Goal: Task Accomplishment & Management: Use online tool/utility

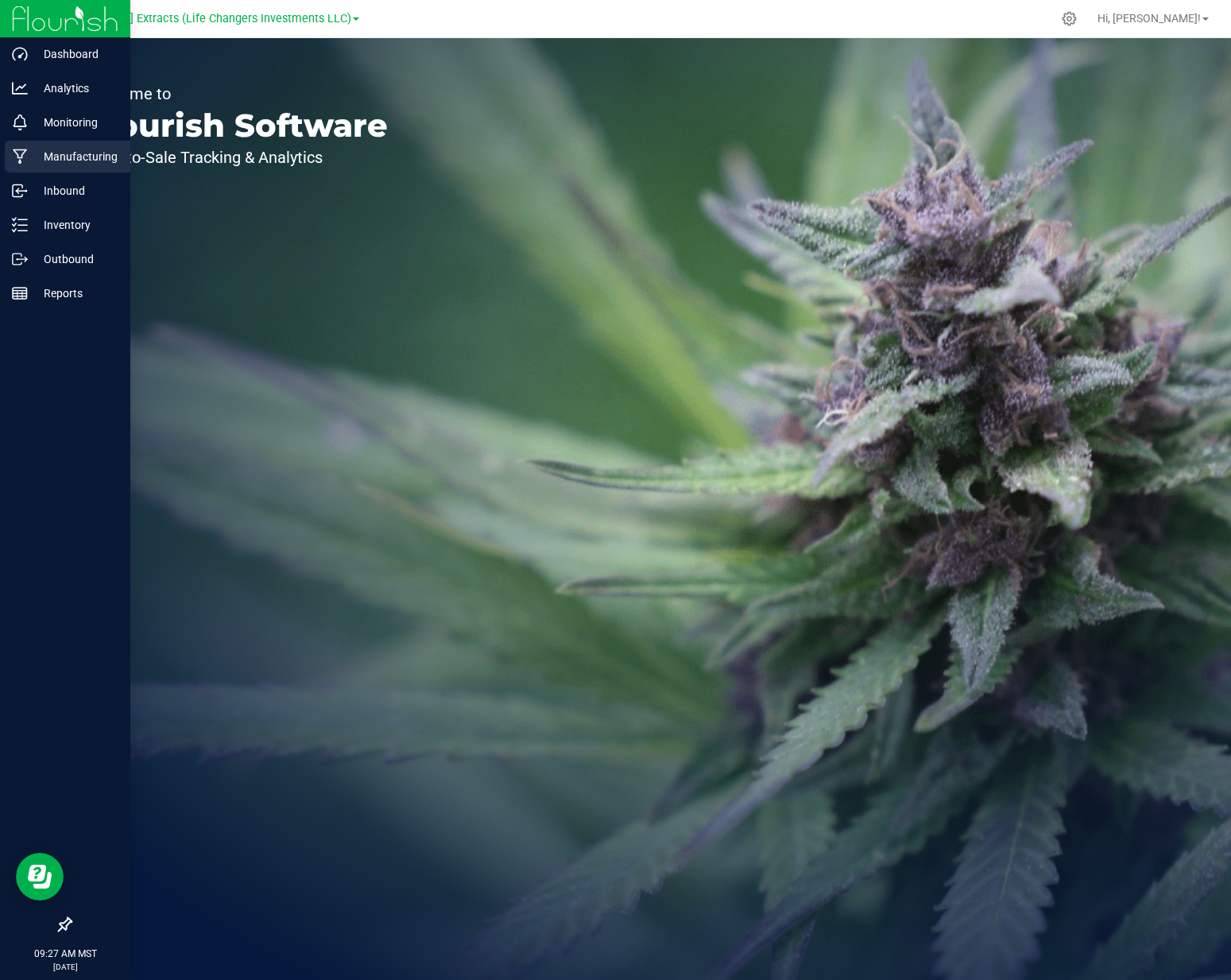
click at [61, 155] on p "Manufacturing" at bounding box center [75, 157] width 95 height 19
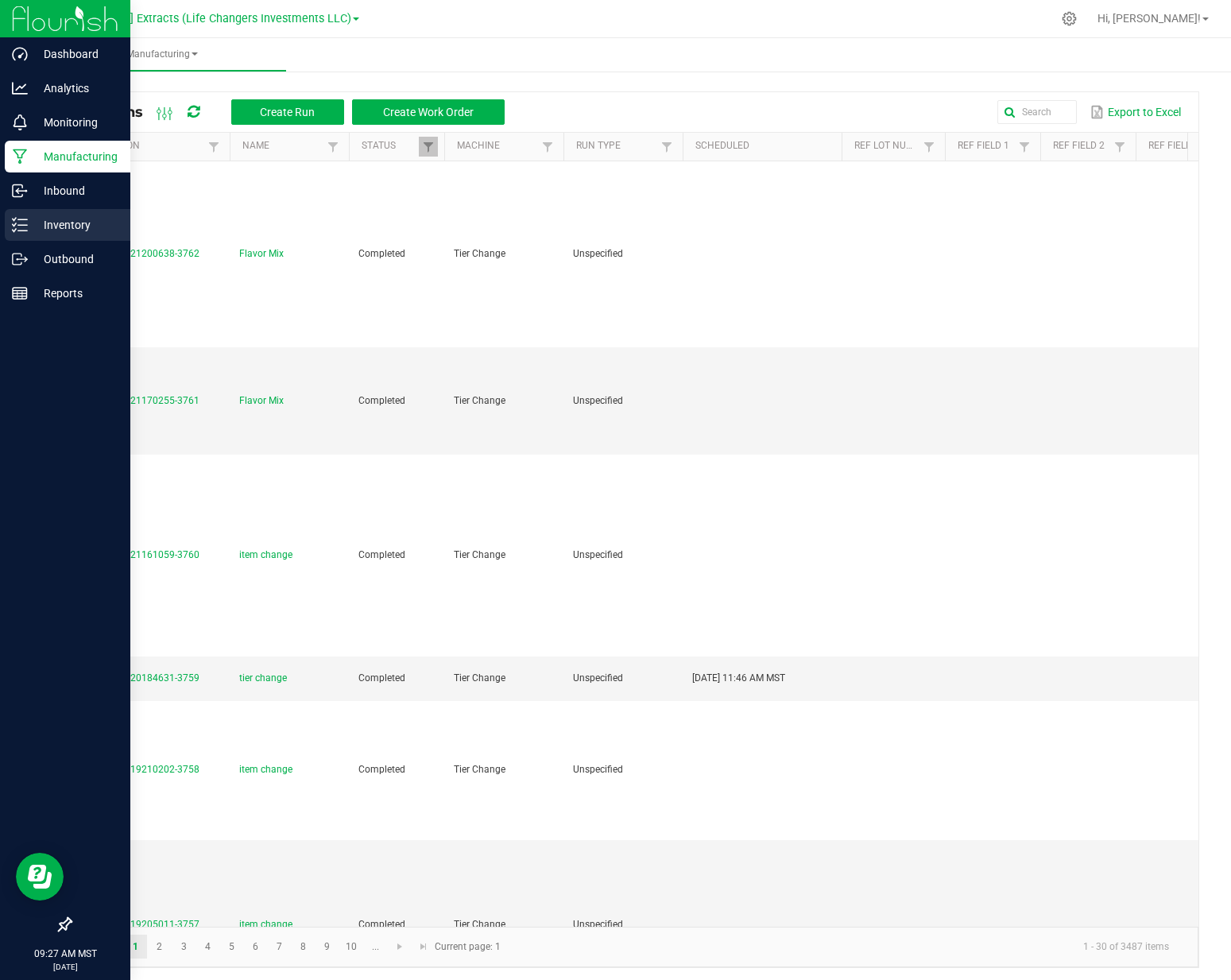
click at [28, 213] on div "Inventory" at bounding box center [67, 224] width 125 height 31
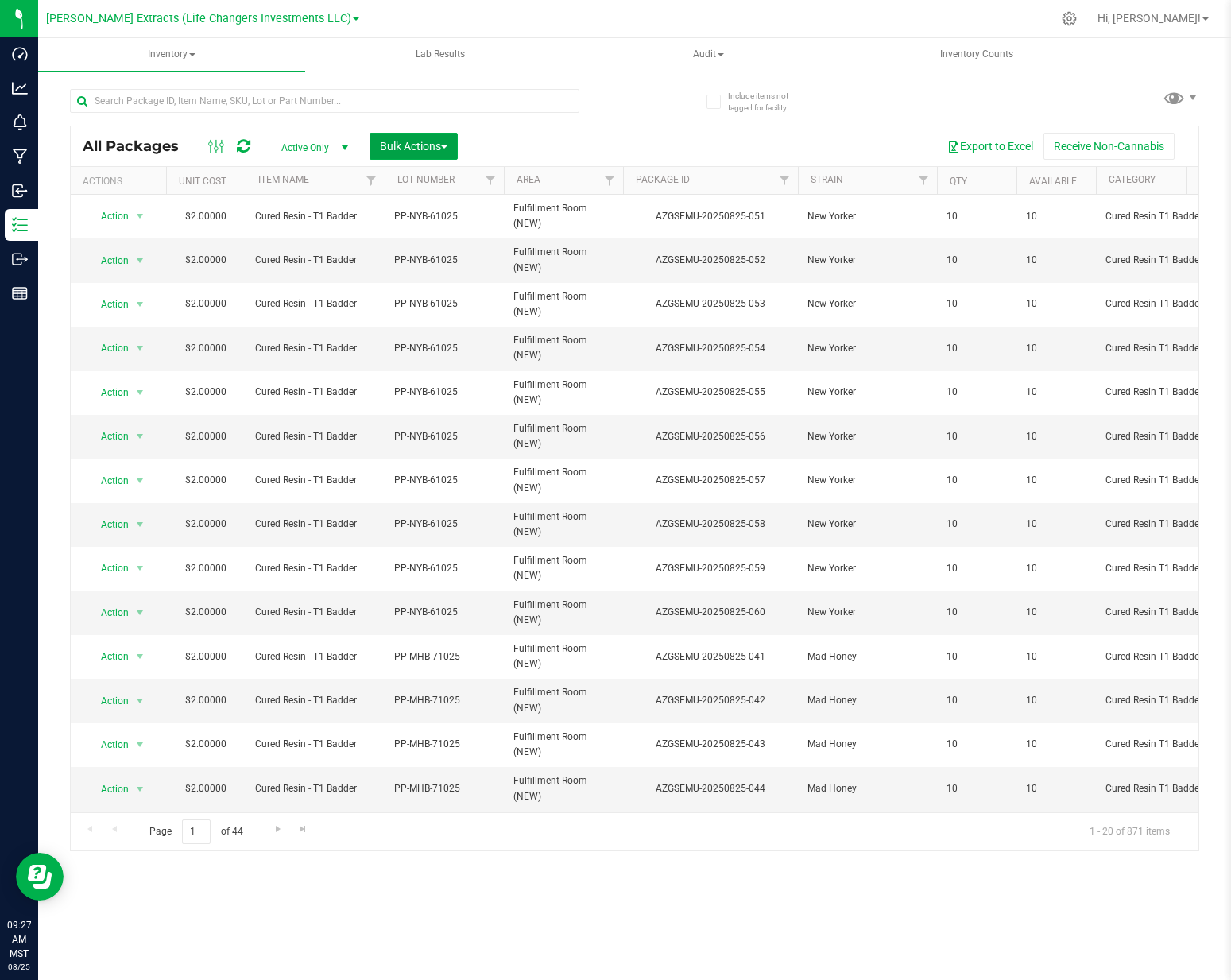
click at [388, 148] on span "Bulk Actions" at bounding box center [414, 145] width 67 height 12
click at [399, 186] on span "Add to manufacturing run" at bounding box center [439, 182] width 120 height 12
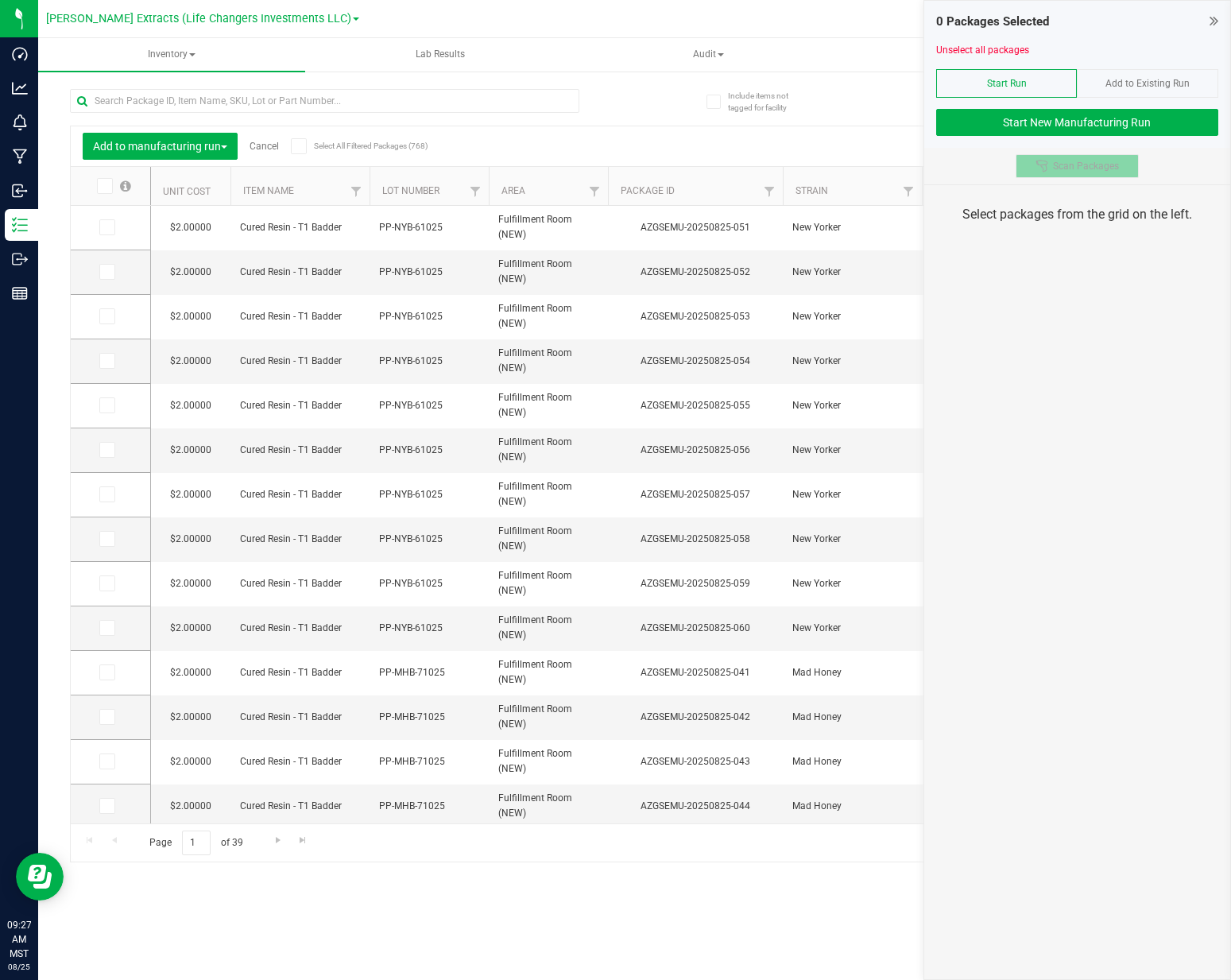
click at [1096, 177] on button "Scan Packages" at bounding box center [1077, 165] width 124 height 24
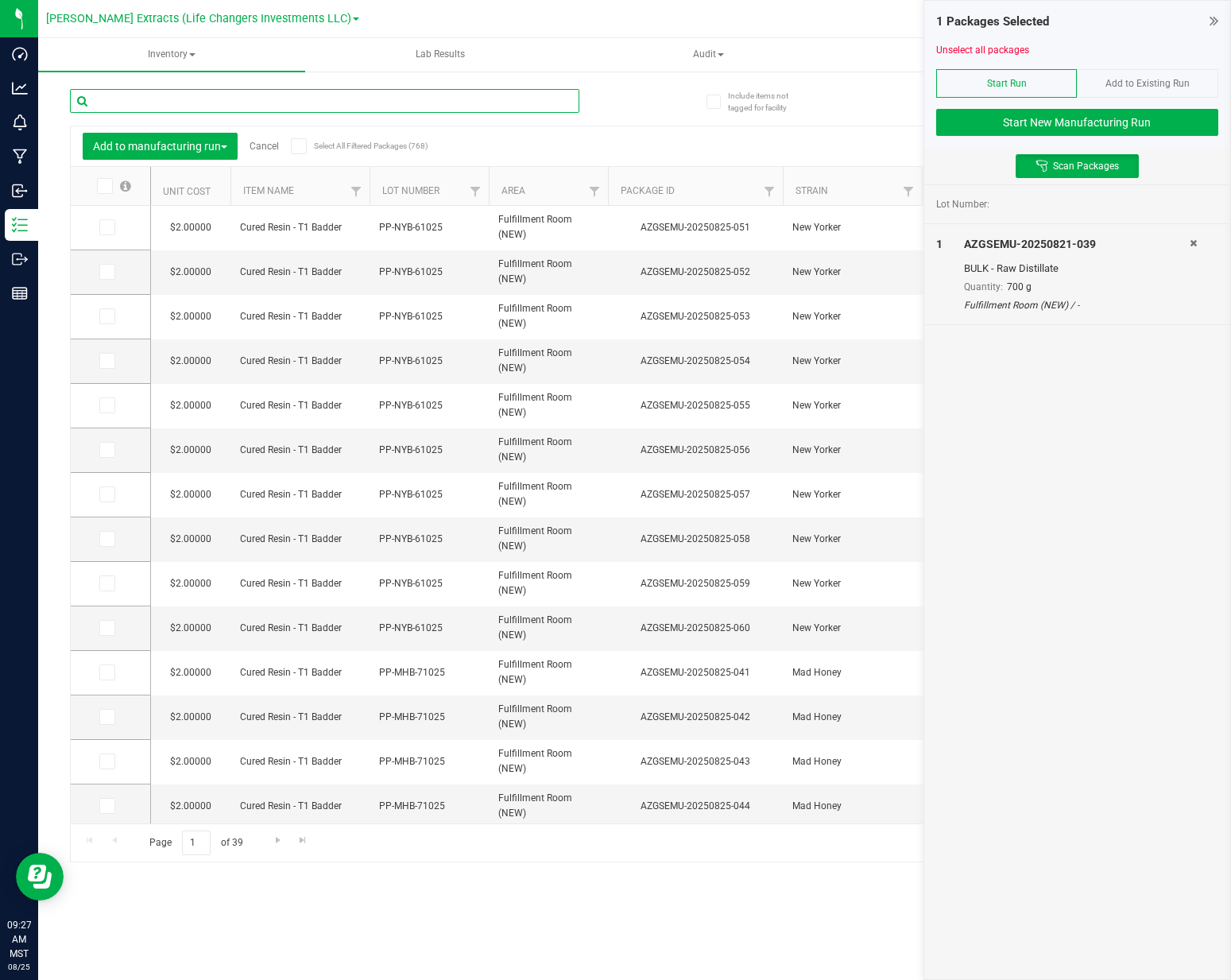
click at [370, 109] on input "text" at bounding box center [325, 101] width 510 height 24
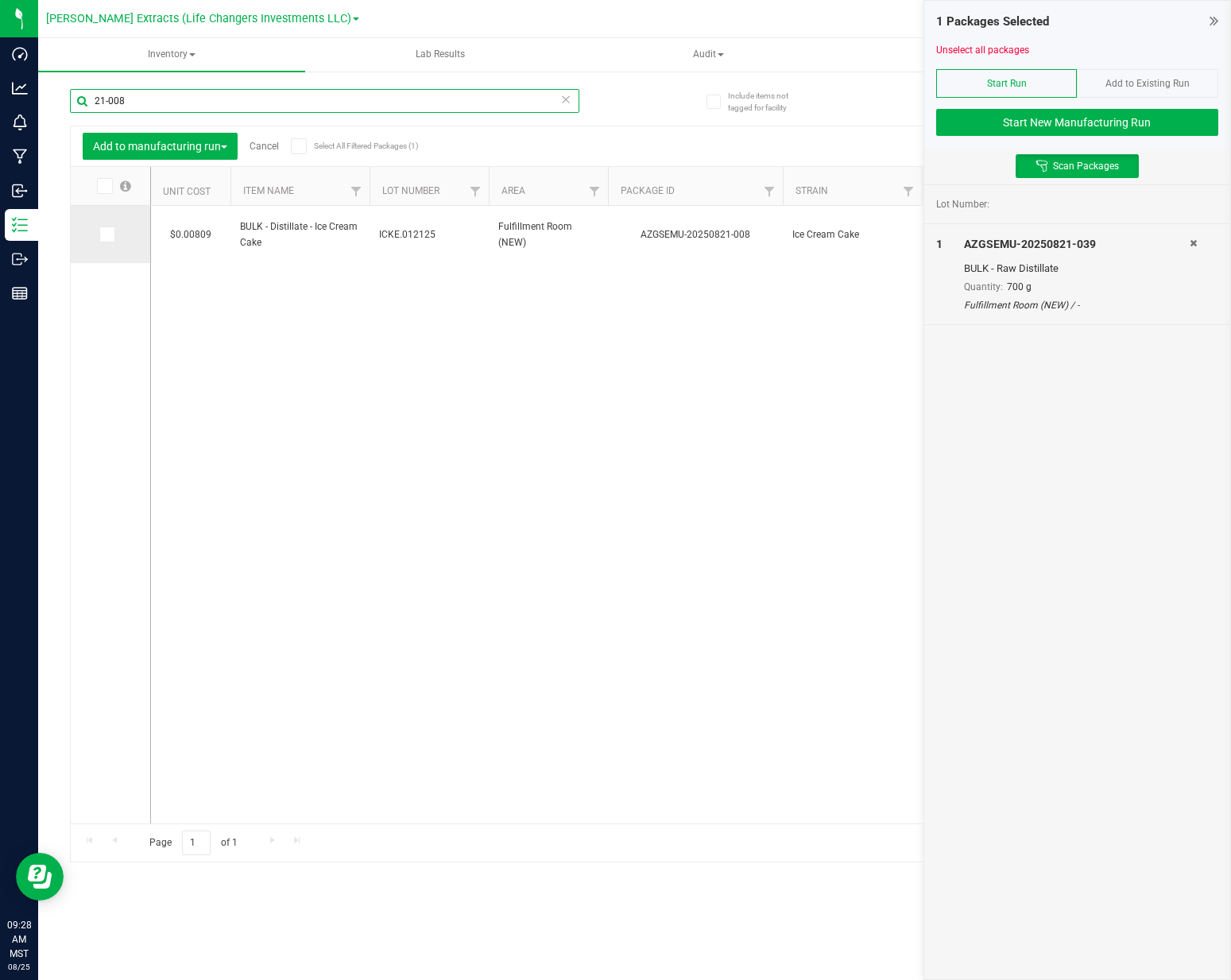
type input "21-008"
drag, startPoint x: 105, startPoint y: 237, endPoint x: 116, endPoint y: 236, distance: 11.0
click at [105, 235] on icon at bounding box center [106, 235] width 10 height 0
click at [0, 0] on input "checkbox" at bounding box center [0, 0] width 0 height 0
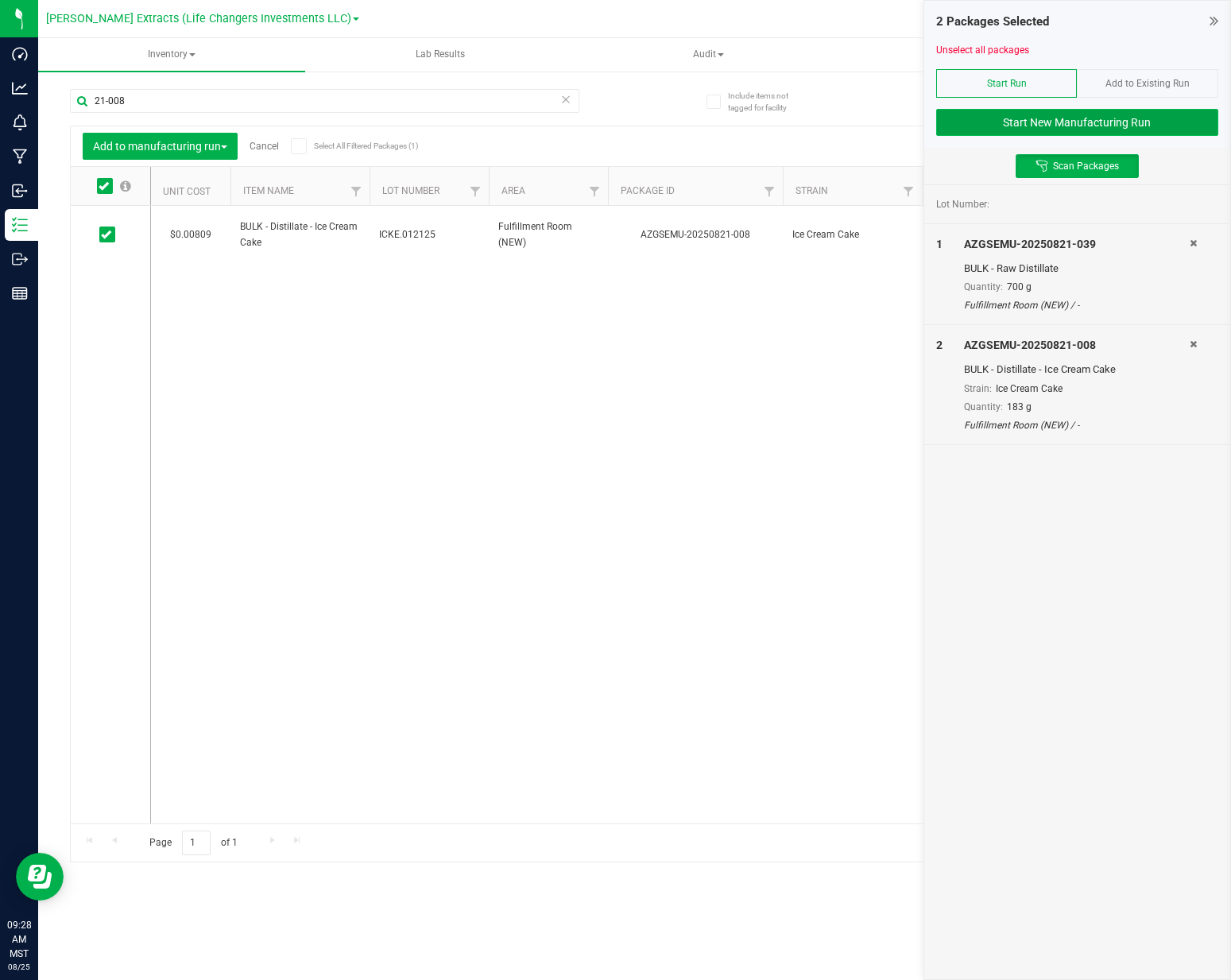
click at [1196, 109] on button "Start New Manufacturing Run" at bounding box center [1077, 123] width 282 height 27
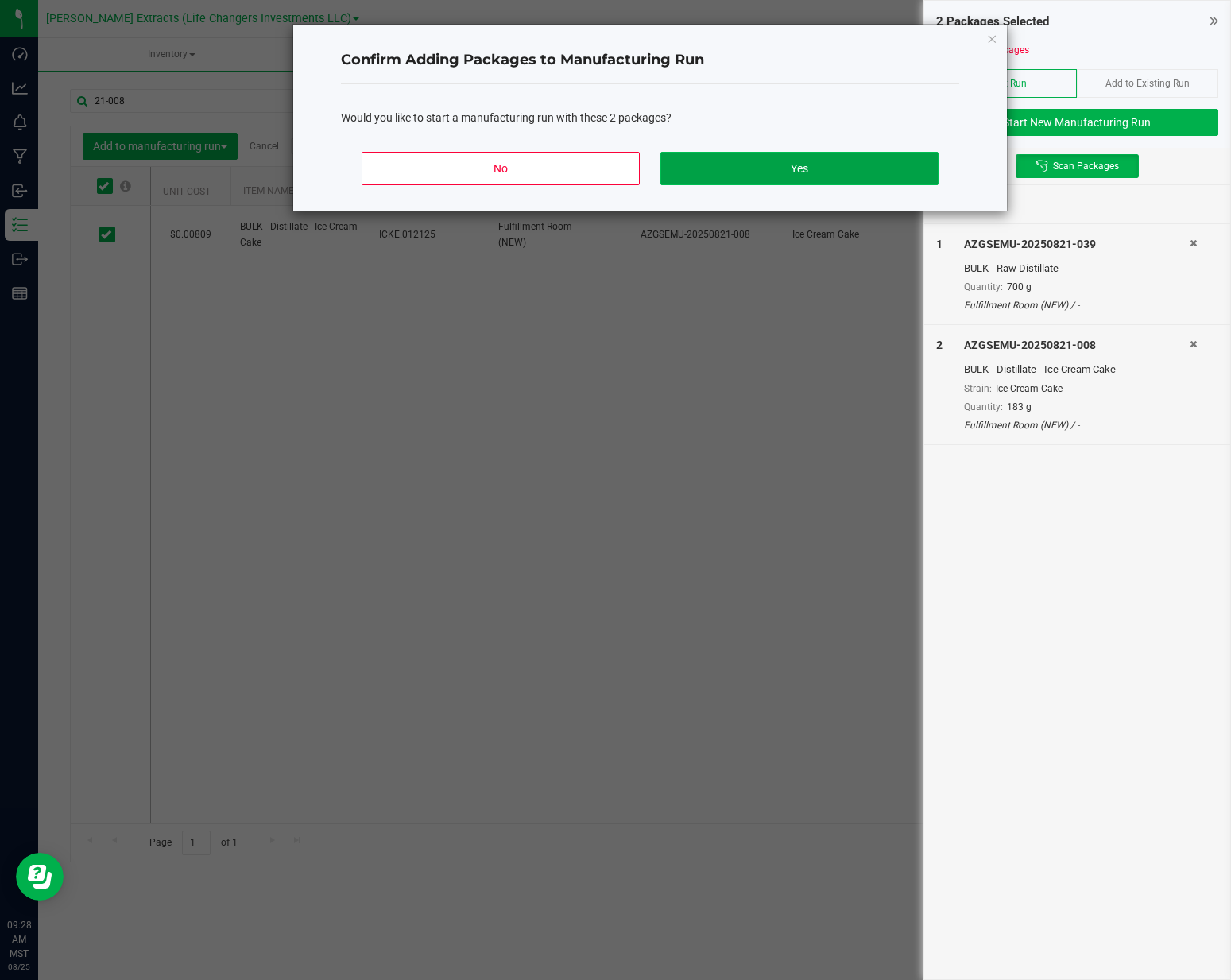
click at [830, 168] on button "Yes" at bounding box center [799, 168] width 279 height 33
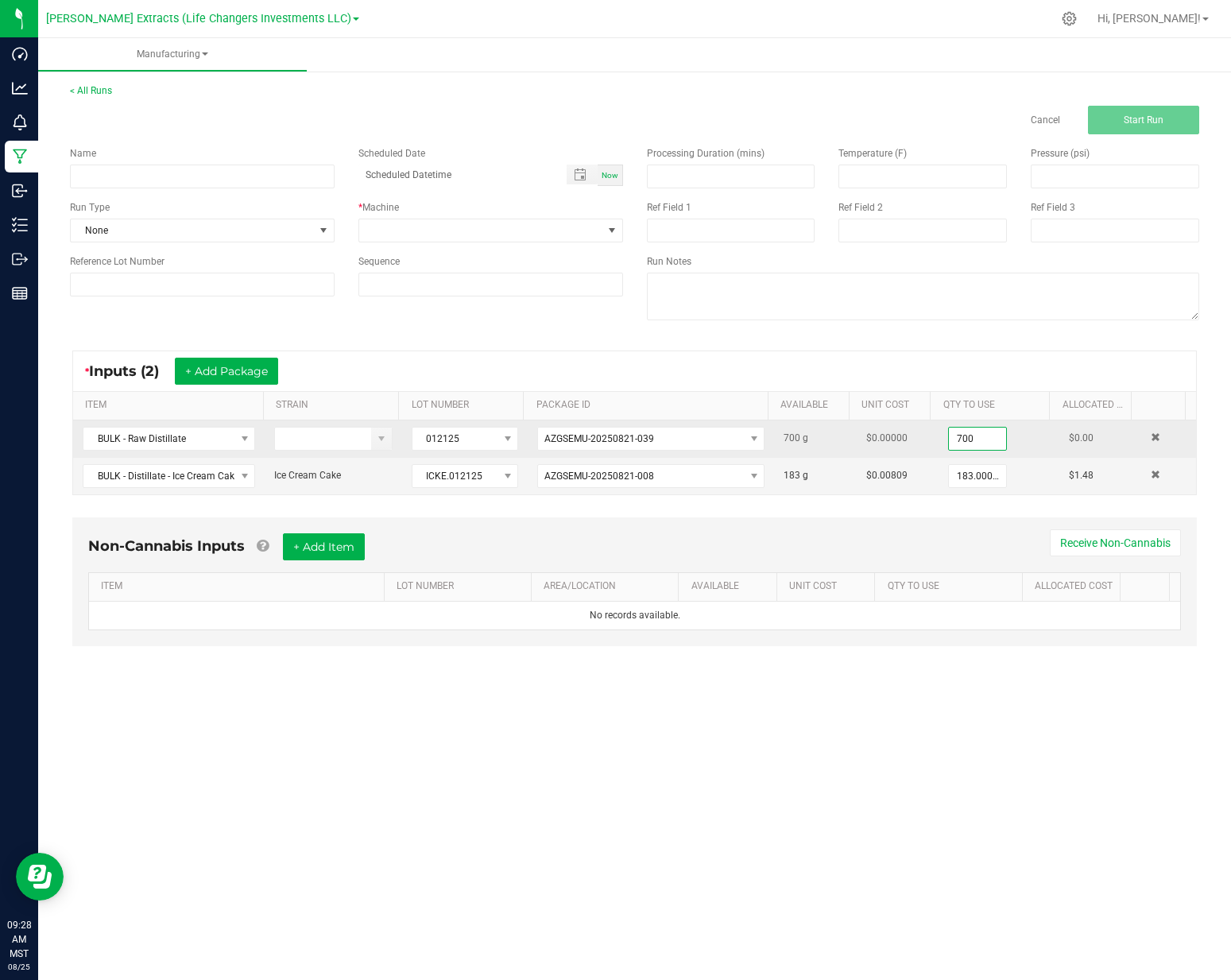
click at [979, 437] on input "700" at bounding box center [977, 438] width 57 height 22
type input "300.0000 g"
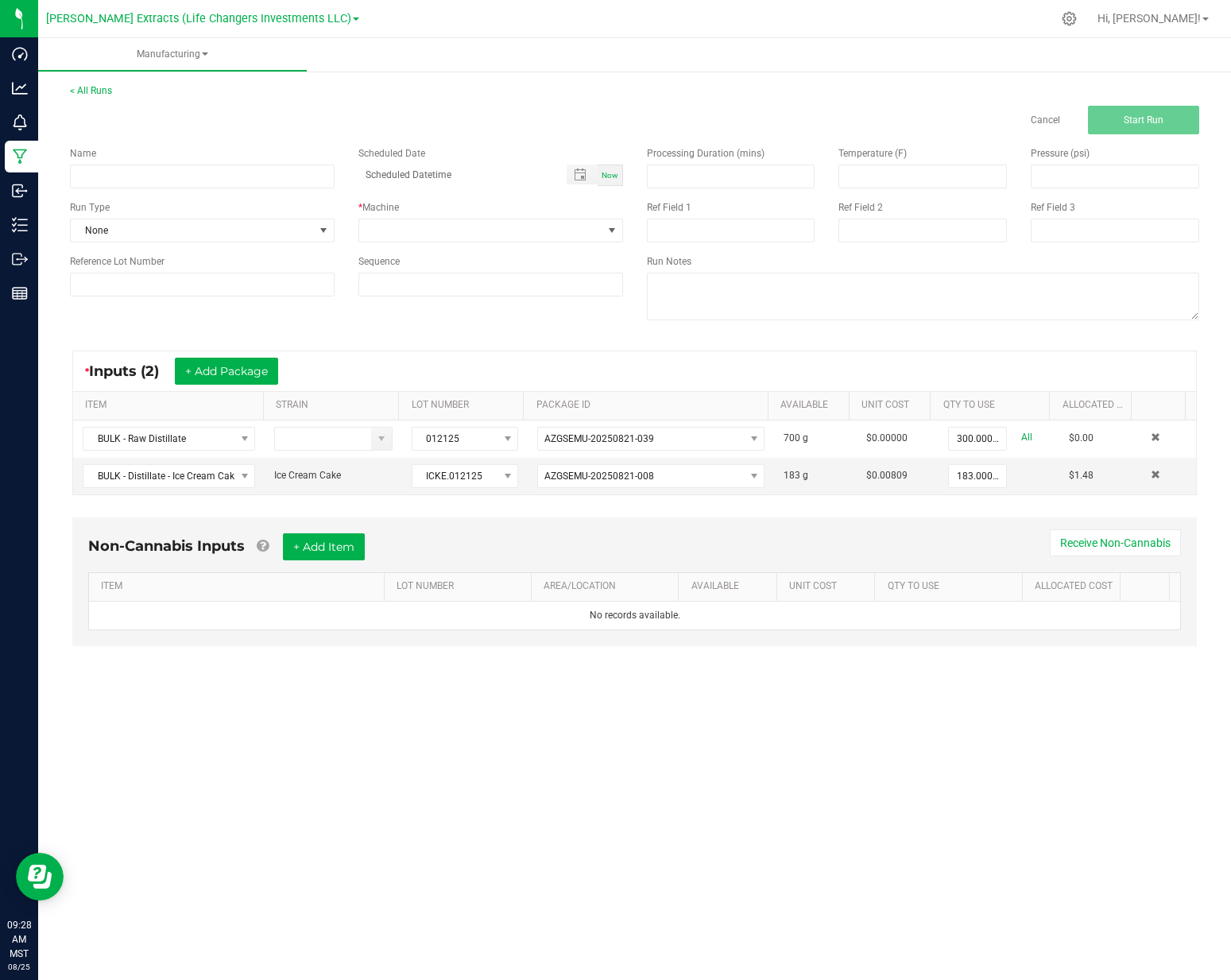
click at [656, 704] on div "Manufacturing < All Runs Cancel Start Run Name Scheduled Date Now Run Type None…" at bounding box center [634, 509] width 1193 height 942
click at [248, 184] on input at bounding box center [202, 176] width 264 height 24
type input "Flavor Mix"
click at [483, 237] on span at bounding box center [481, 230] width 243 height 22
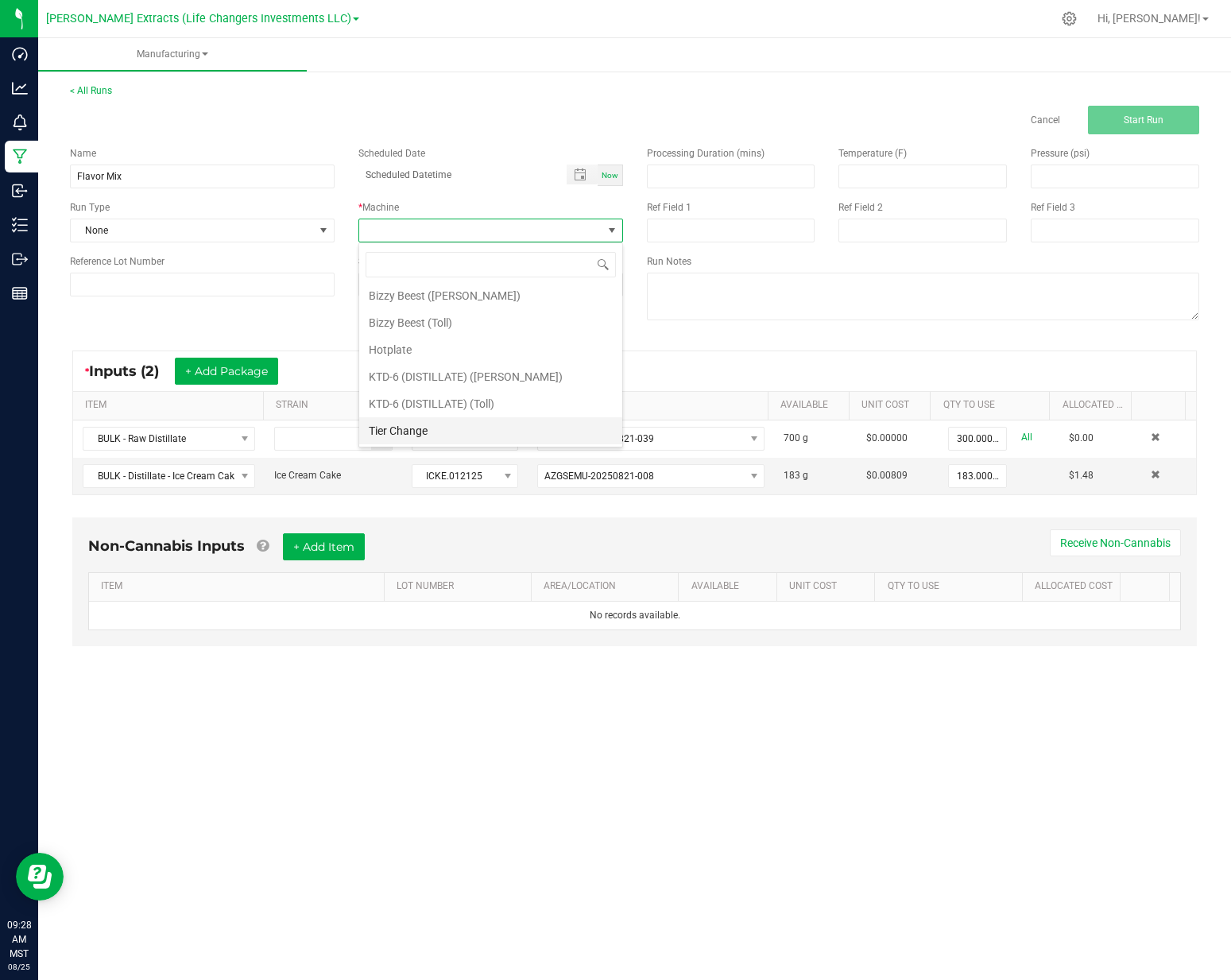
click at [458, 425] on li "Tier Change" at bounding box center [490, 431] width 263 height 27
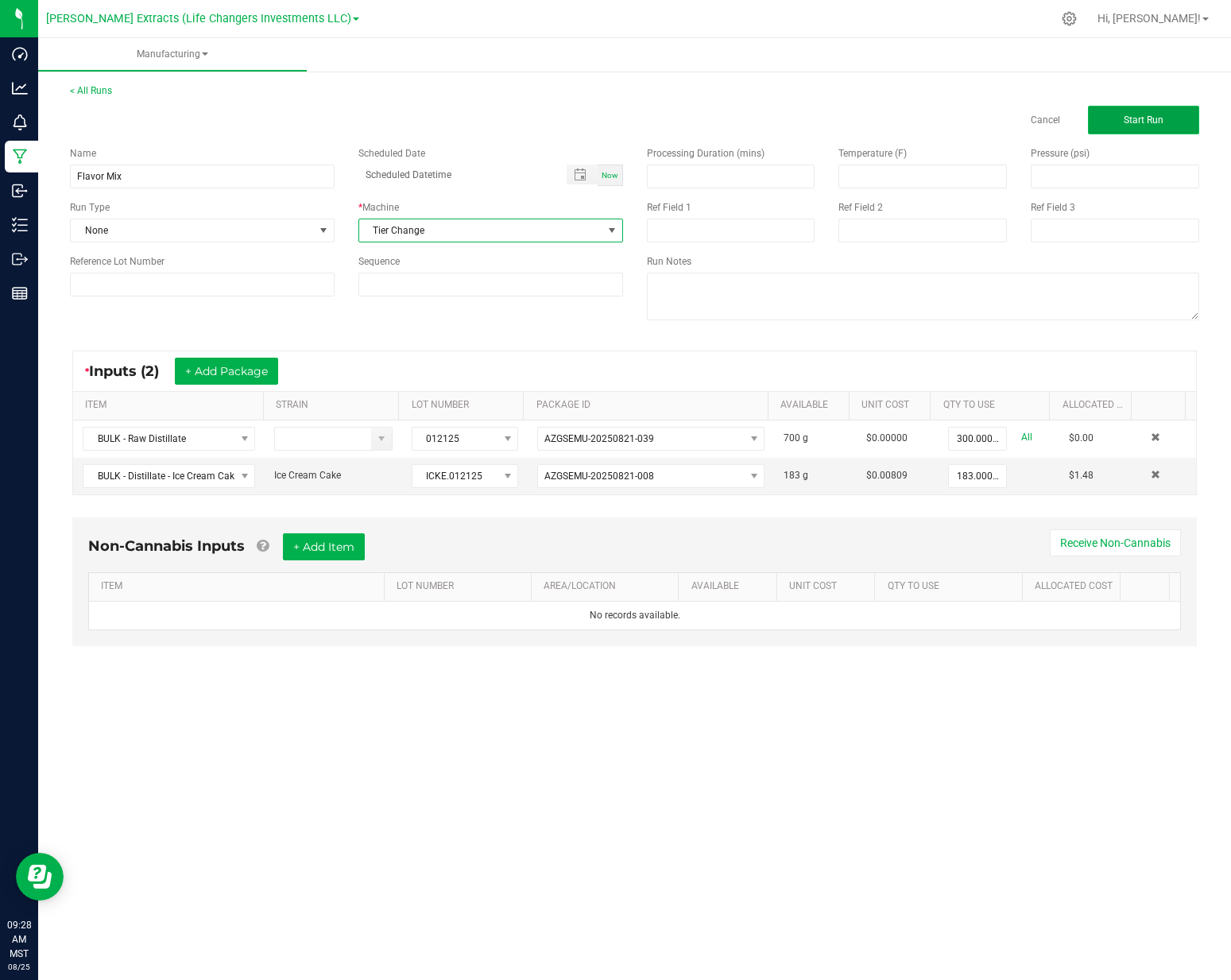
click at [1139, 120] on span "Start Run" at bounding box center [1144, 120] width 40 height 11
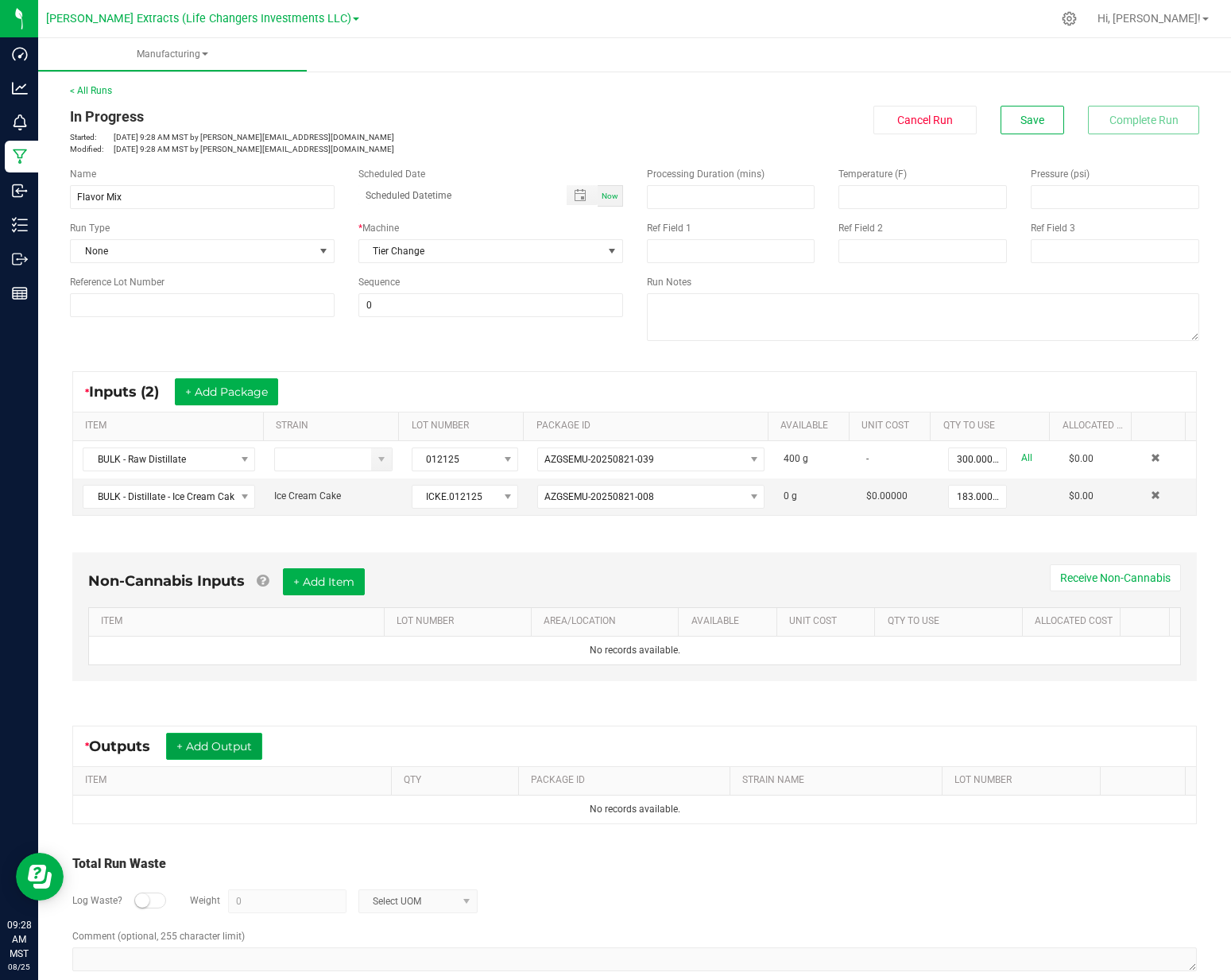
click at [221, 751] on button "+ Add Output" at bounding box center [214, 746] width 96 height 27
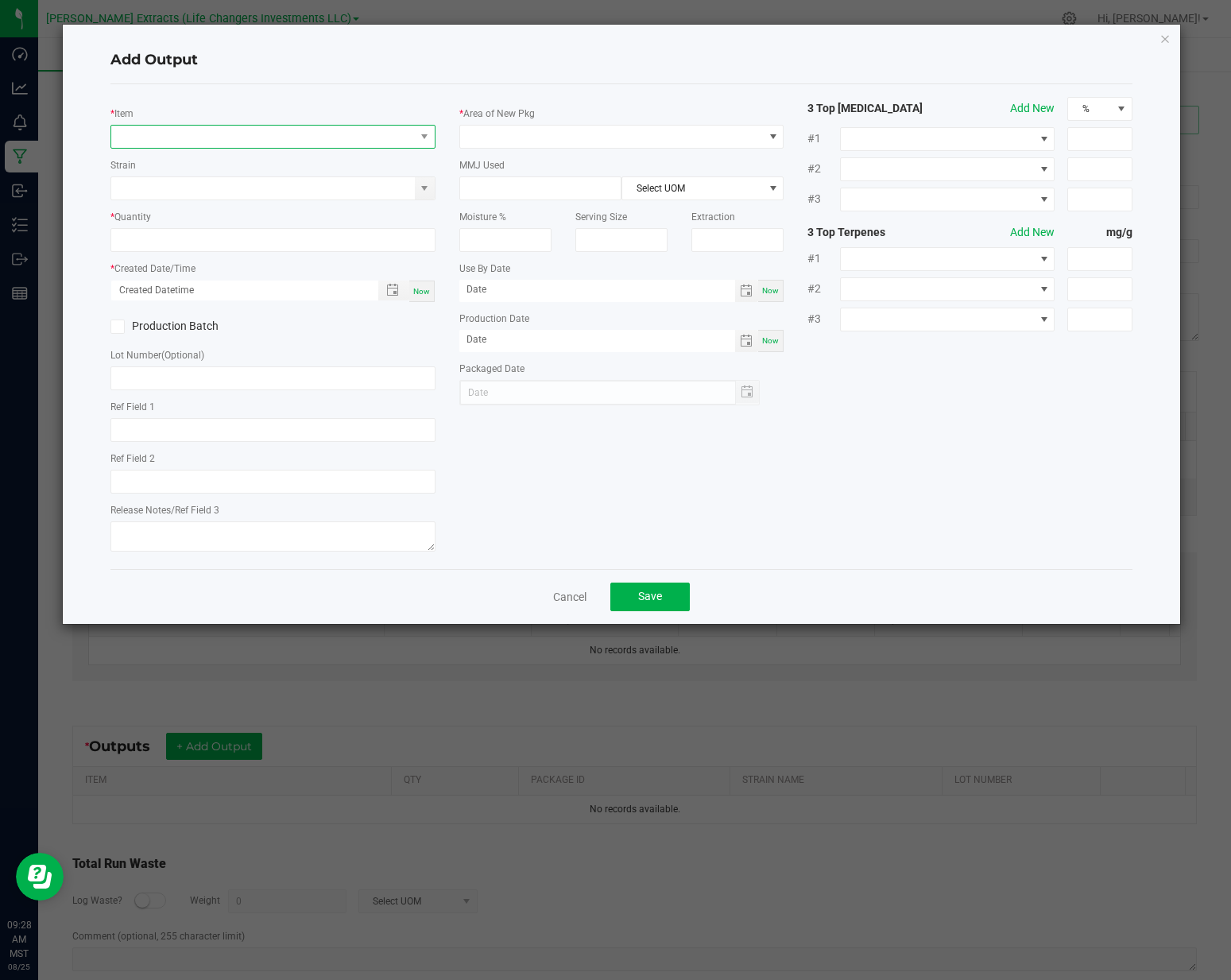
click at [183, 131] on span "NO DATA FOUND" at bounding box center [262, 136] width 303 height 22
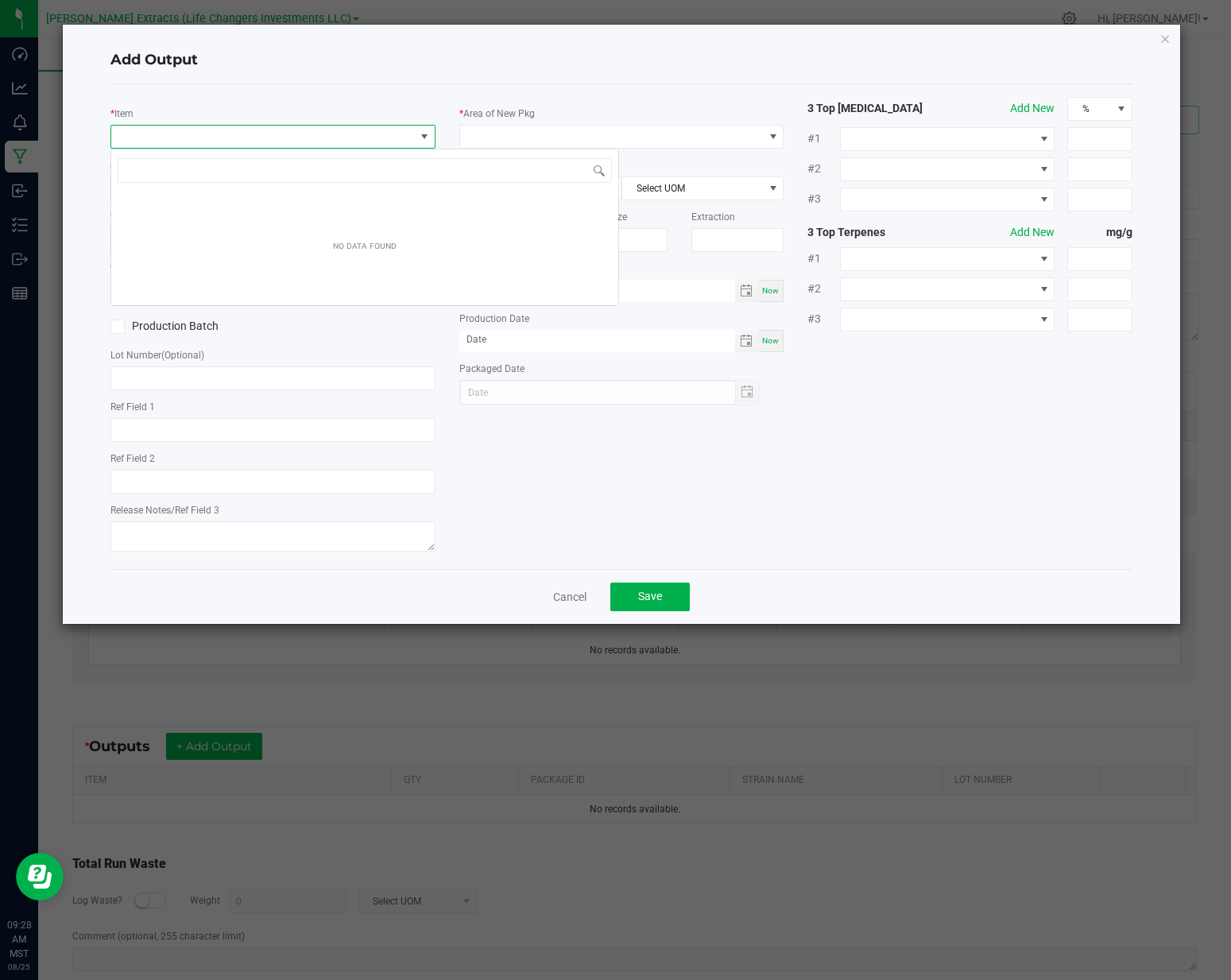
scroll to position [24, 324]
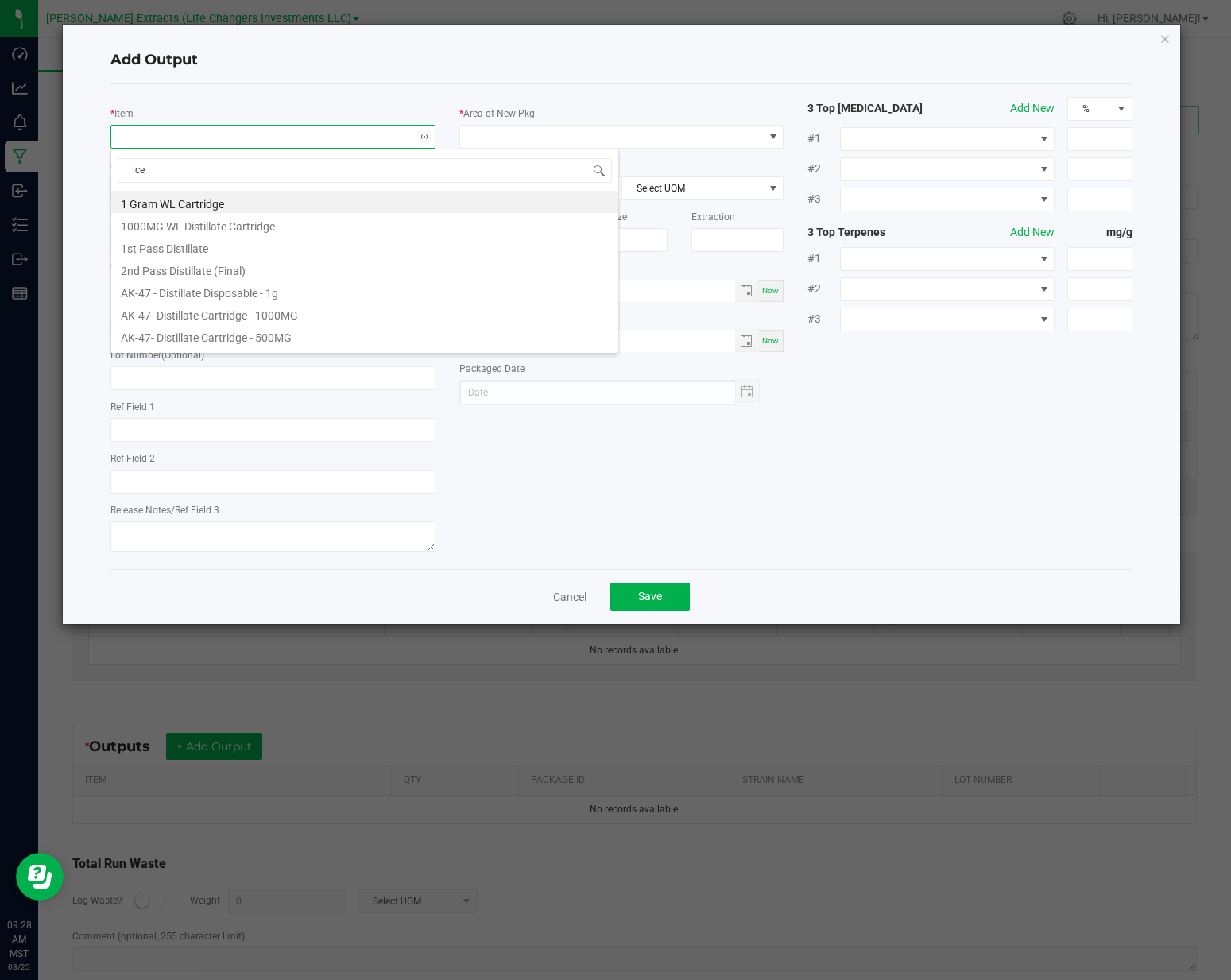
type input "ice c"
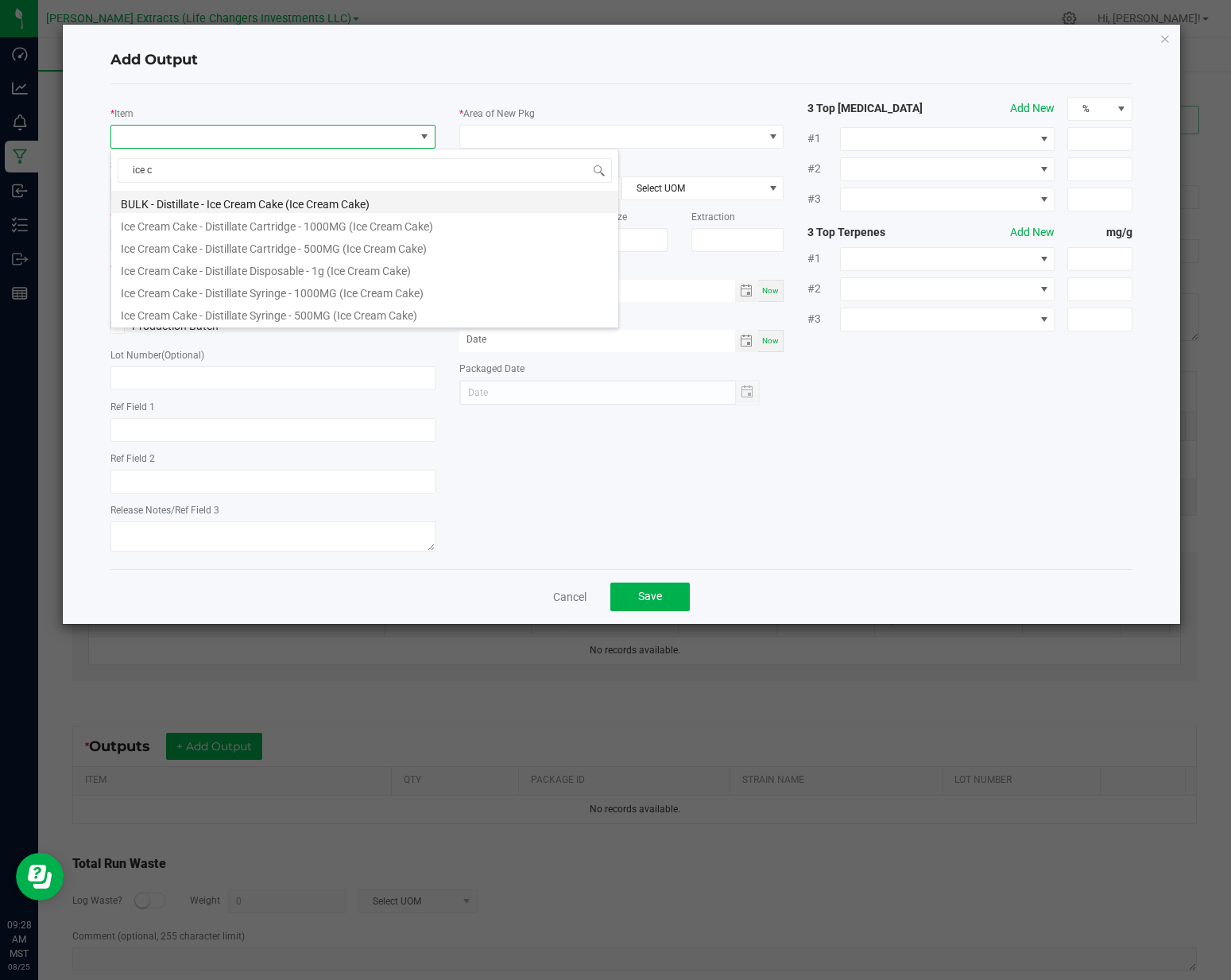
click at [225, 206] on li "BULK - Distillate - Ice Cream Cake (Ice Cream Cake)" at bounding box center [364, 202] width 507 height 22
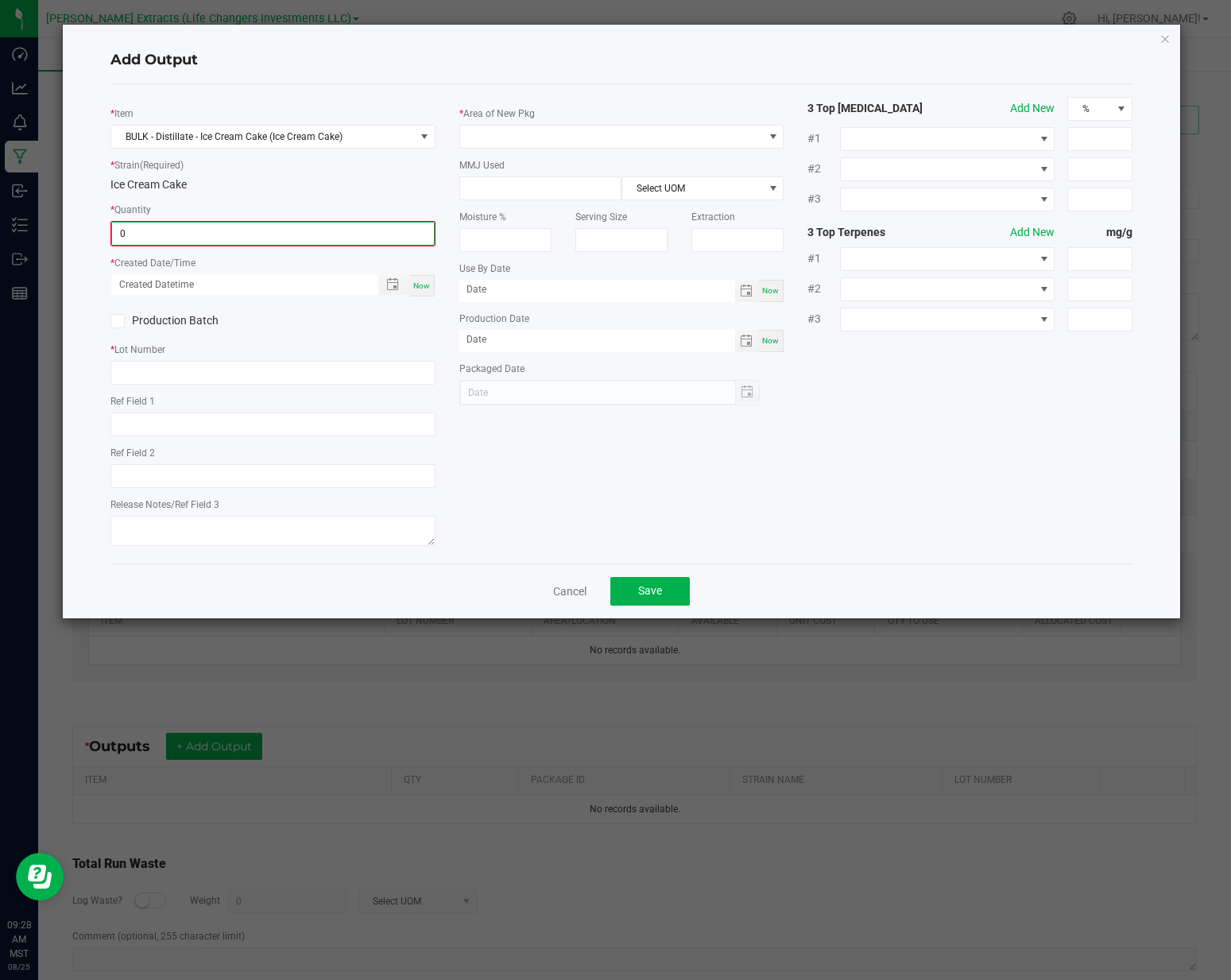
click at [191, 230] on input "0" at bounding box center [273, 233] width 322 height 22
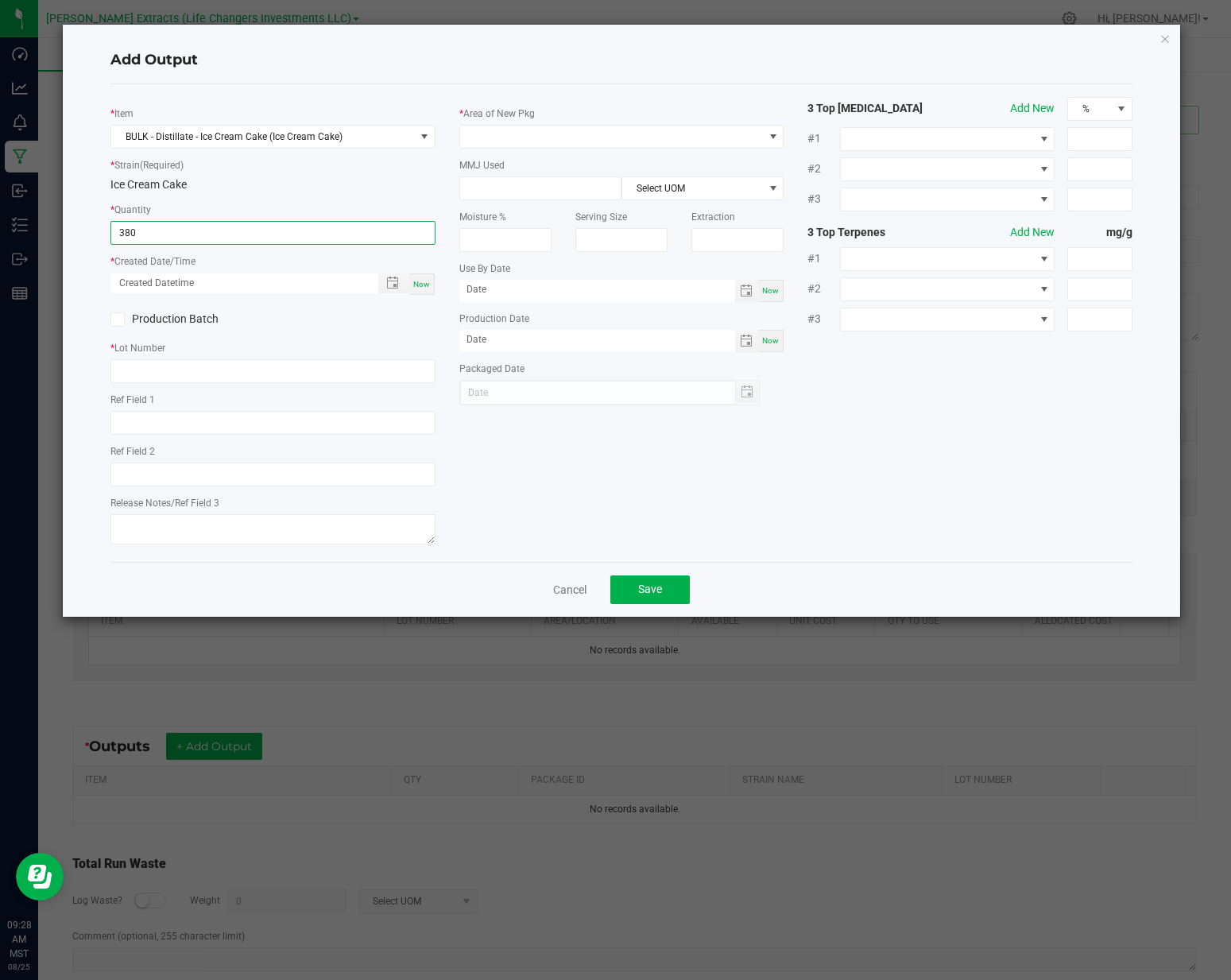
type input "380.0000 g"
click at [428, 285] on span "Now" at bounding box center [422, 283] width 17 height 9
type input "[DATE] 9:28 AM"
type input "[DATE]"
click at [268, 364] on input "text" at bounding box center [273, 371] width 325 height 24
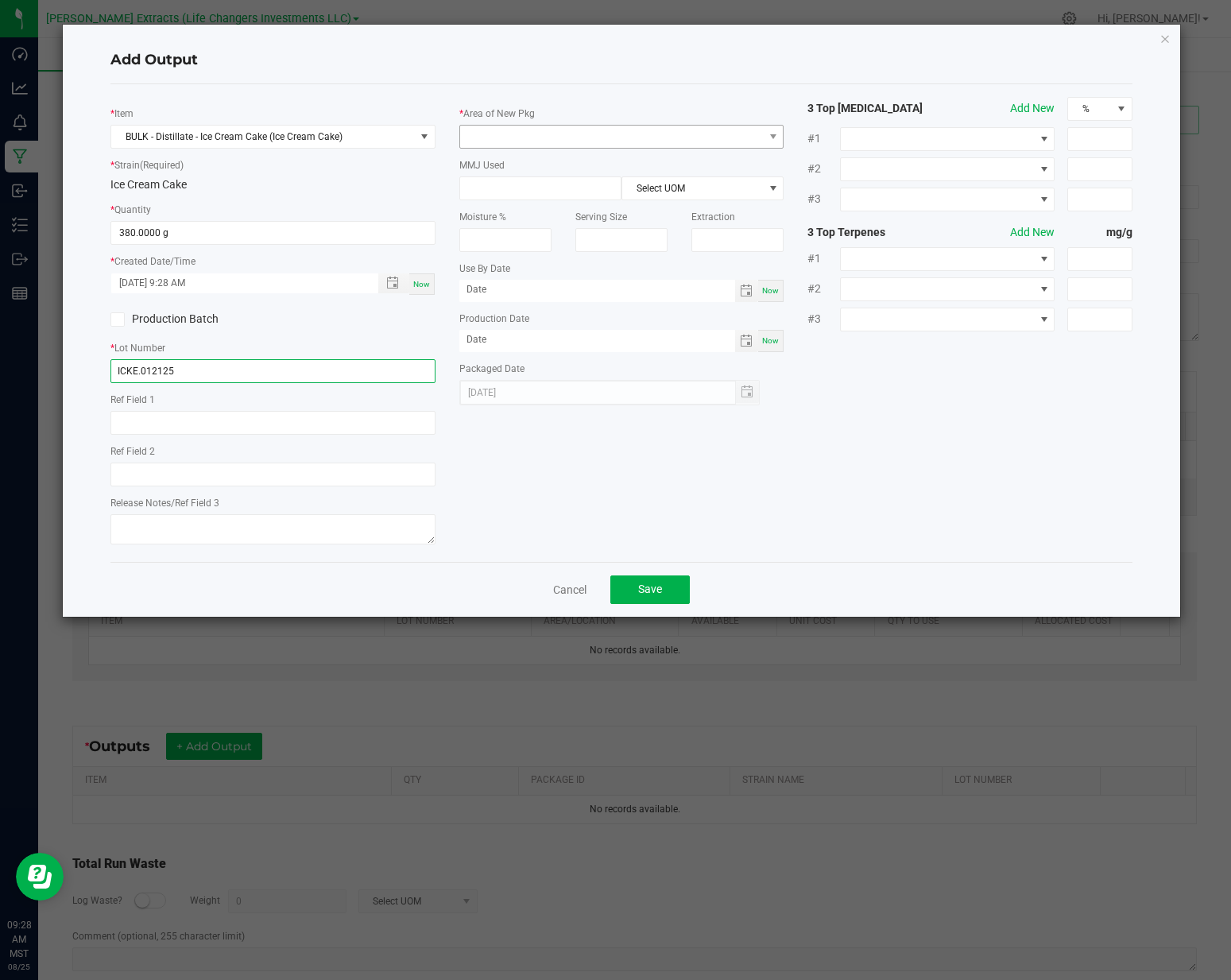
type input "ICKE.012125"
click at [650, 140] on span at bounding box center [611, 136] width 303 height 22
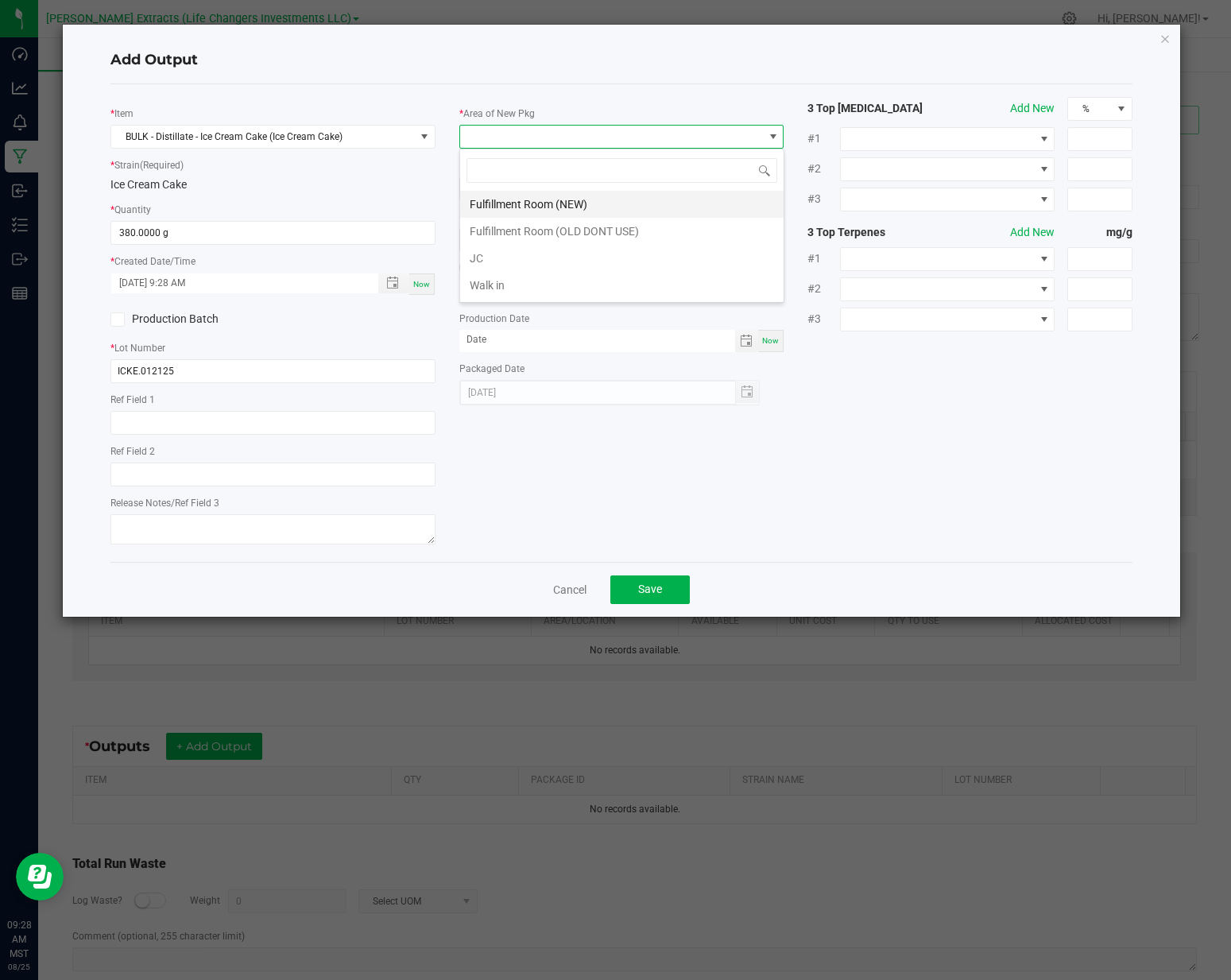
click at [598, 199] on li "Fulfillment Room (NEW)" at bounding box center [622, 204] width 323 height 27
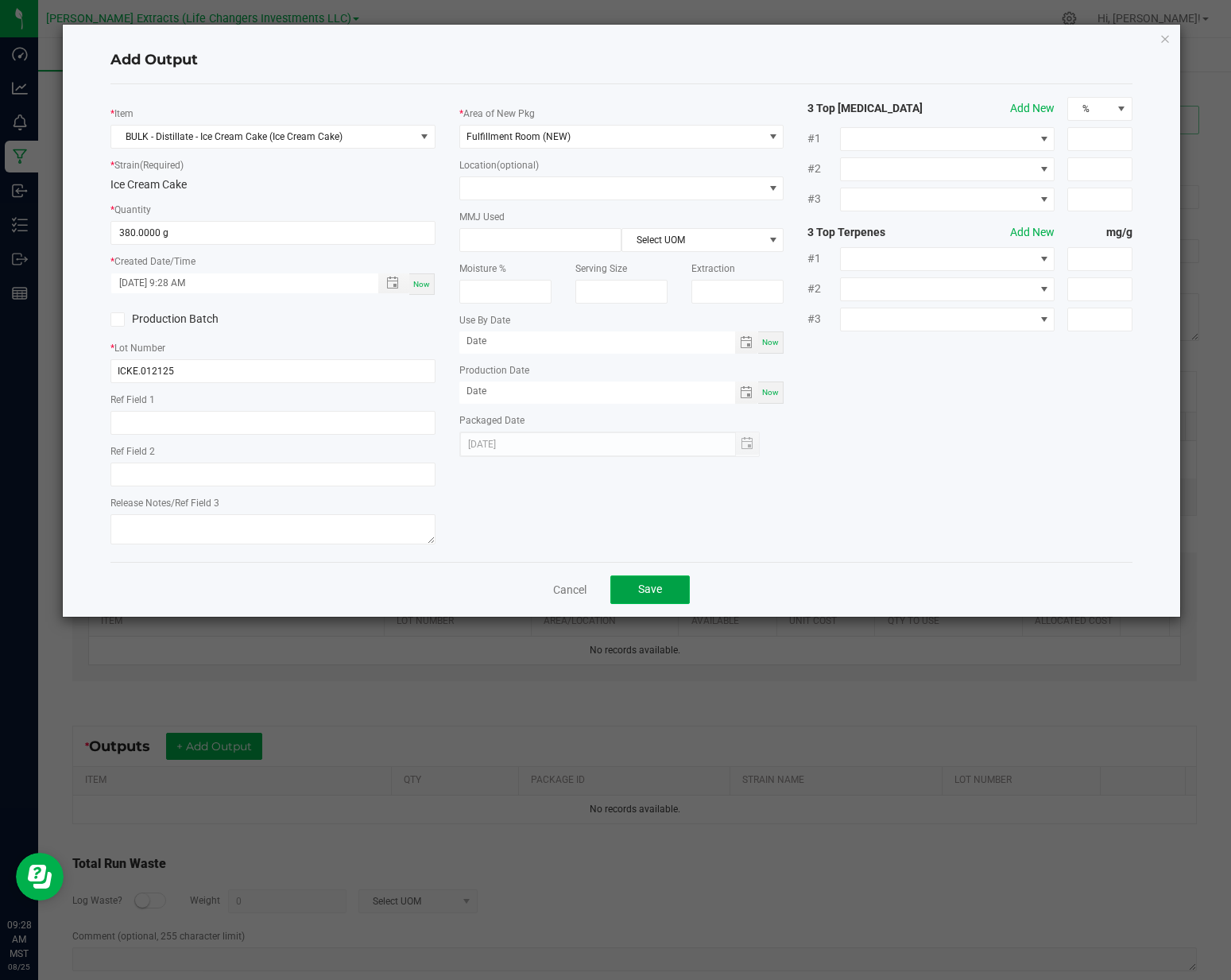
click at [651, 583] on span "Save" at bounding box center [649, 588] width 24 height 12
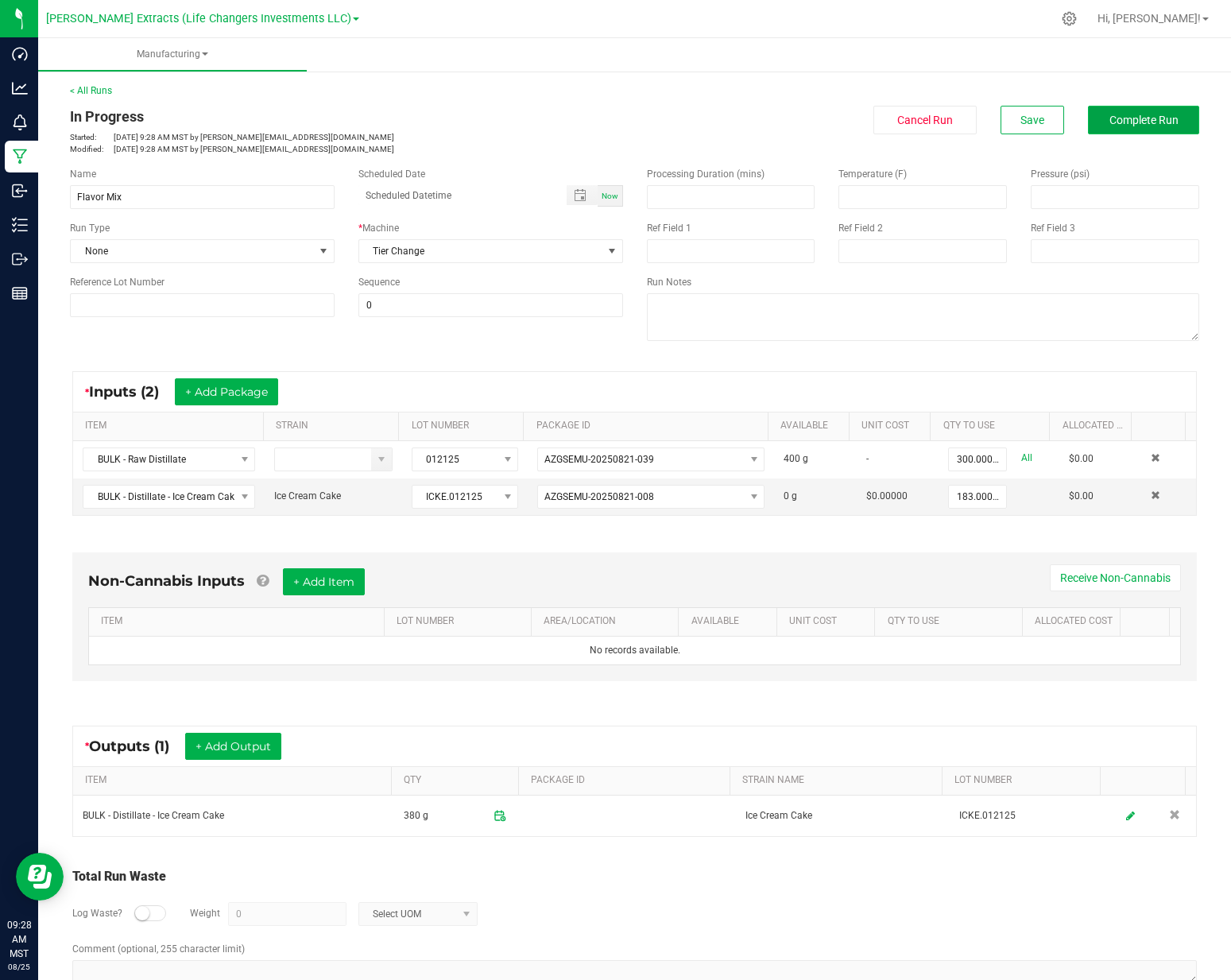
click at [1119, 128] on button "Complete Run" at bounding box center [1143, 120] width 111 height 29
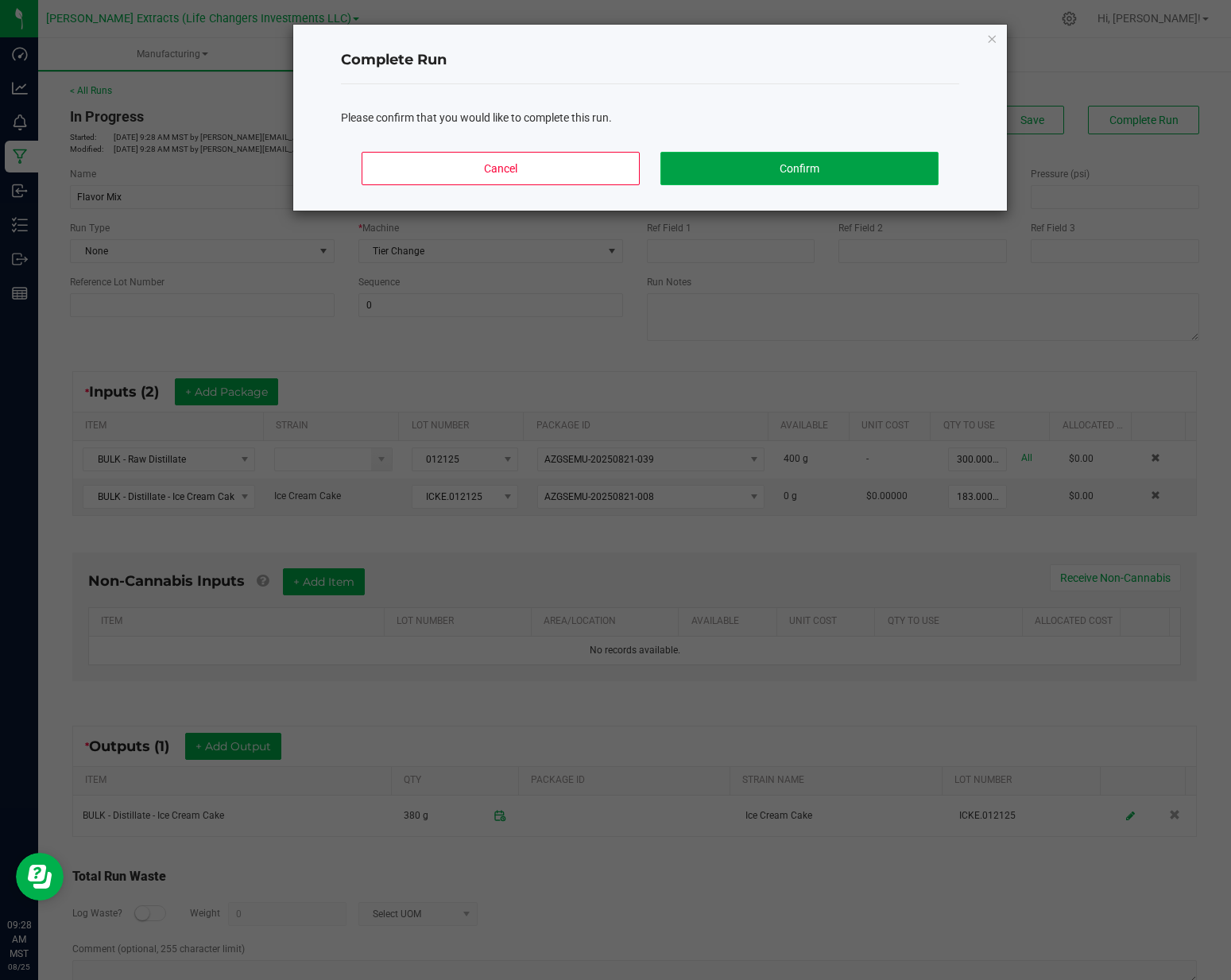
click at [883, 155] on button "Confirm" at bounding box center [799, 168] width 279 height 33
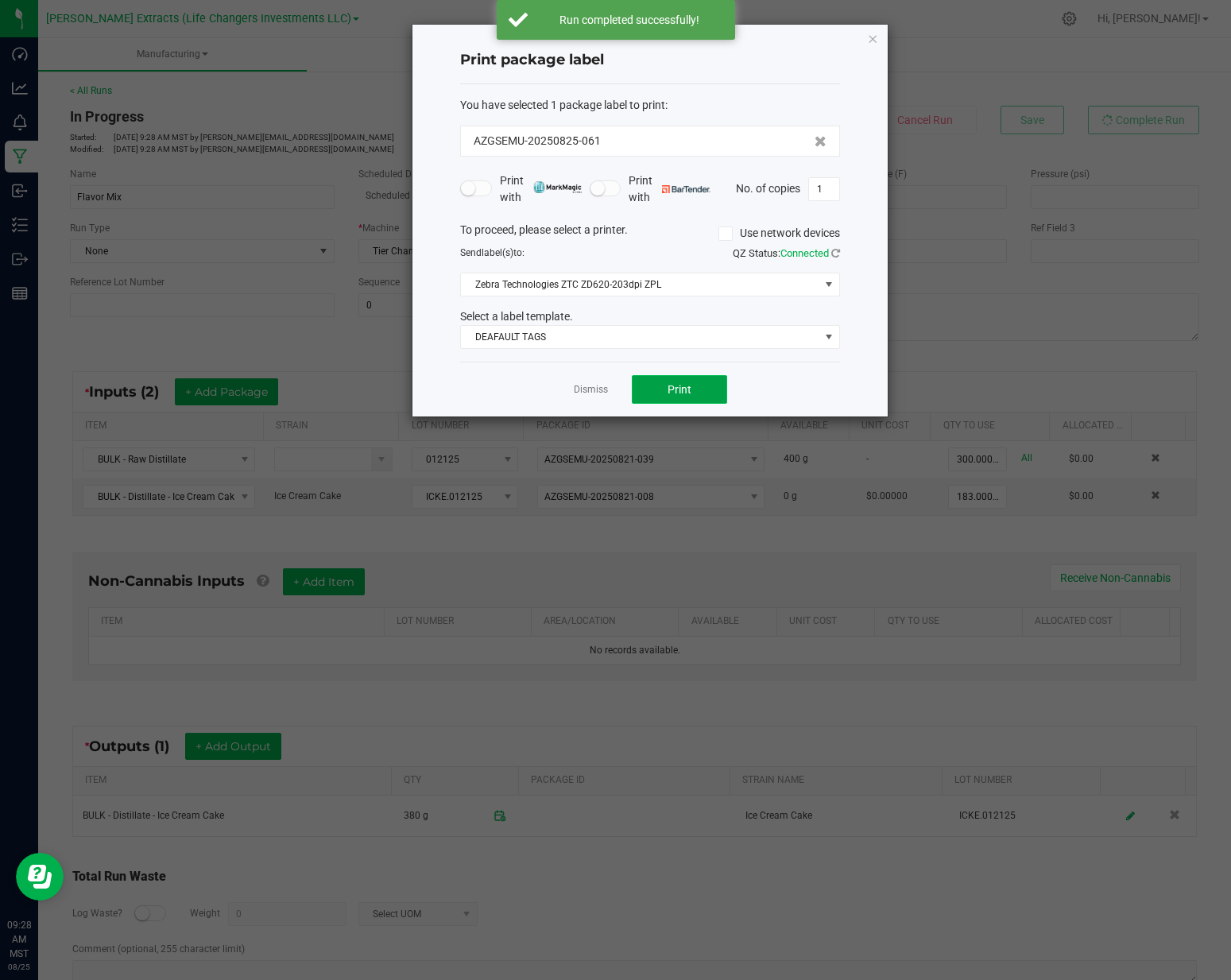
click at [683, 395] on button "Print" at bounding box center [680, 390] width 95 height 29
click at [595, 391] on link "Dismiss" at bounding box center [591, 390] width 34 height 13
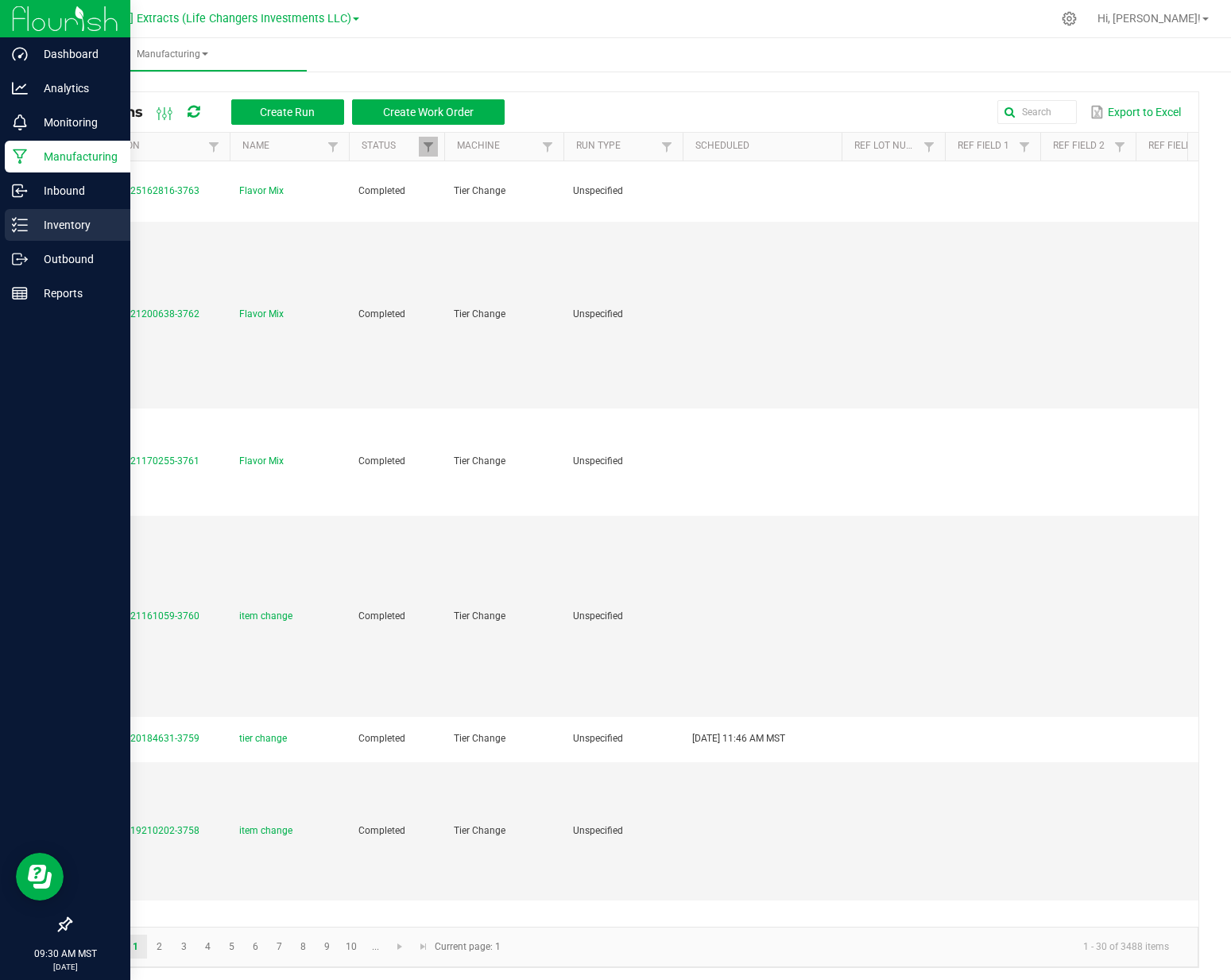
click at [29, 225] on p "Inventory" at bounding box center [75, 225] width 95 height 19
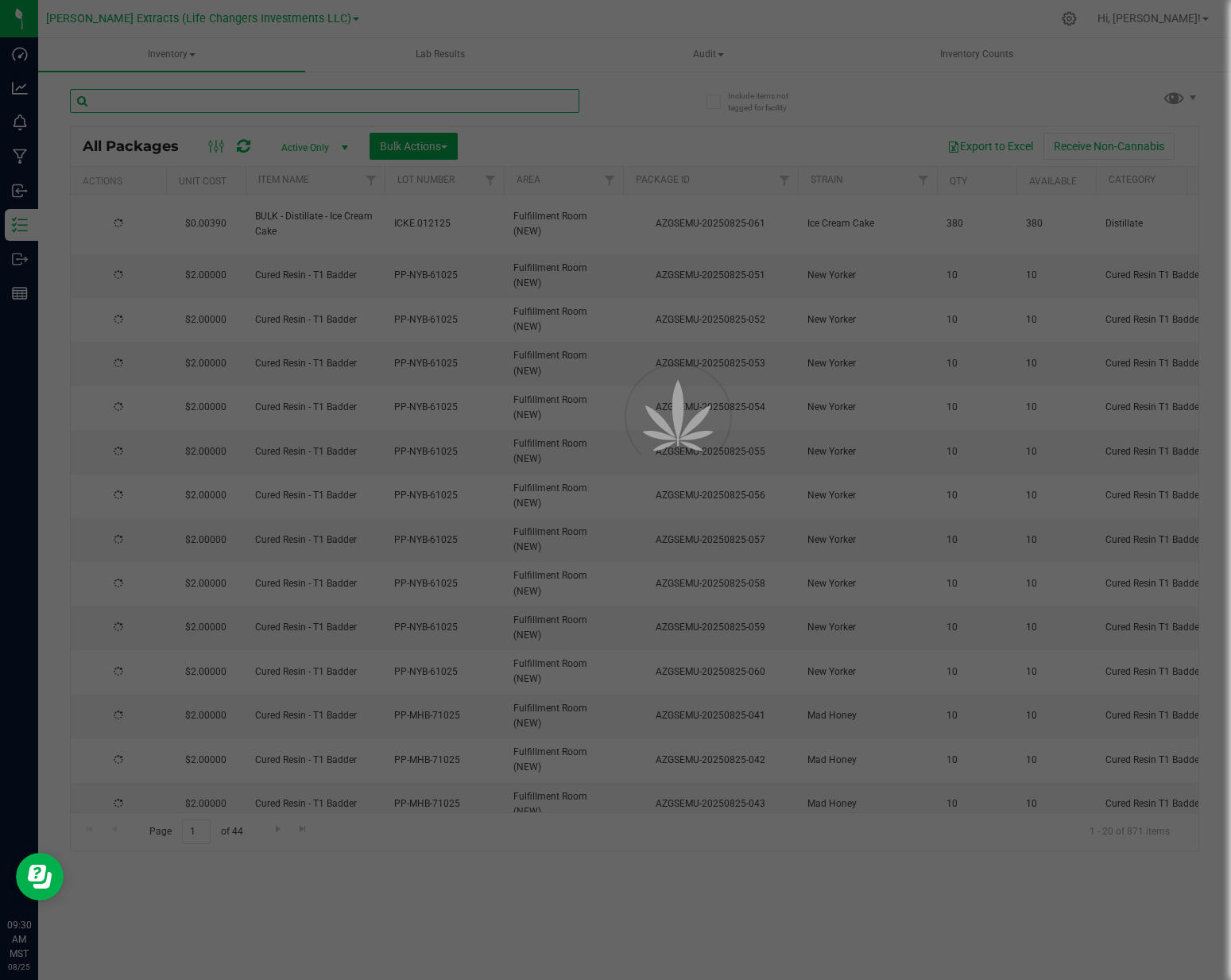
click at [267, 109] on input "text" at bounding box center [325, 101] width 510 height 24
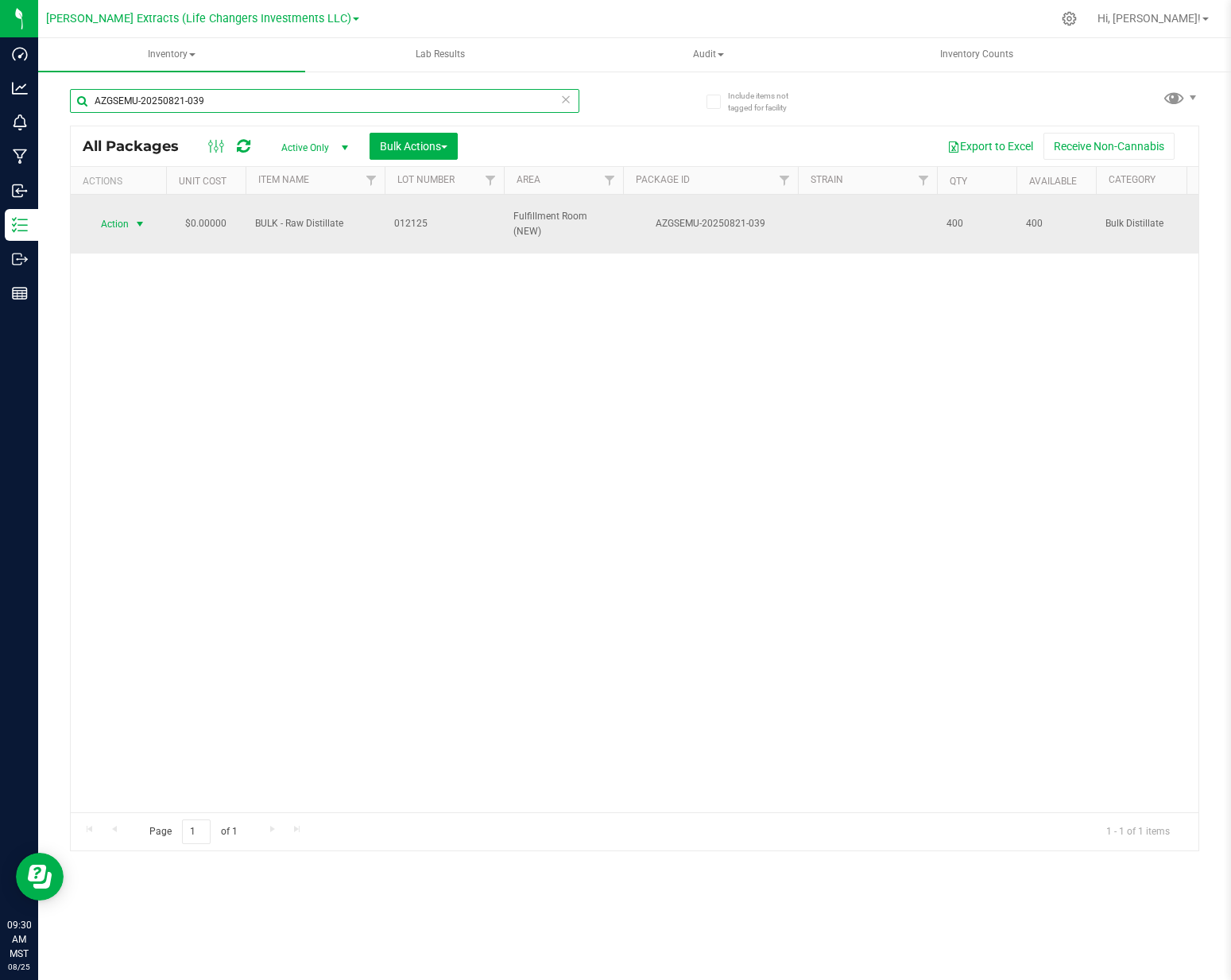
type input "AZGSEMU-20250821-039"
click at [111, 213] on span "Action" at bounding box center [107, 223] width 43 height 22
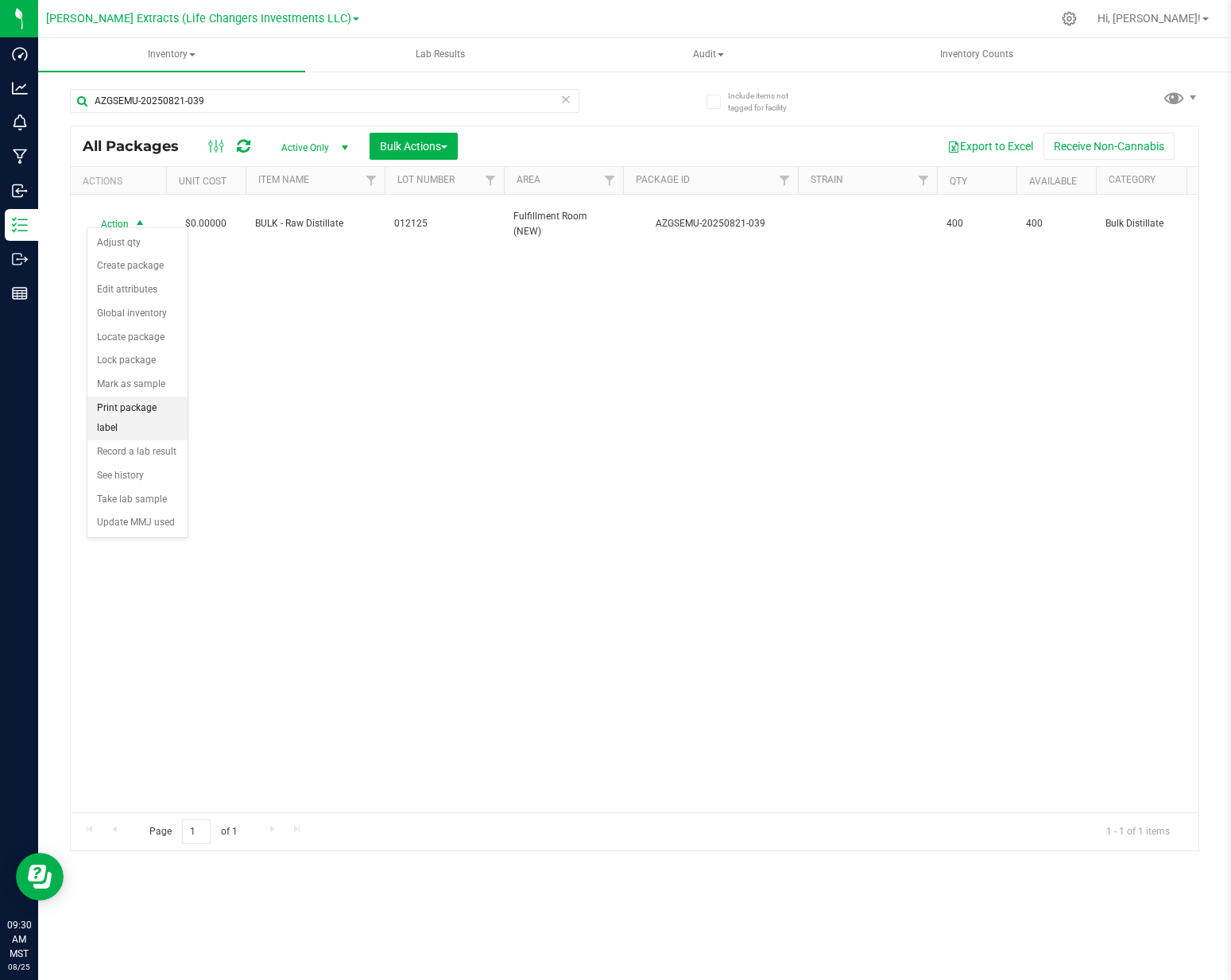
click at [149, 414] on li "Print package label" at bounding box center [137, 418] width 100 height 44
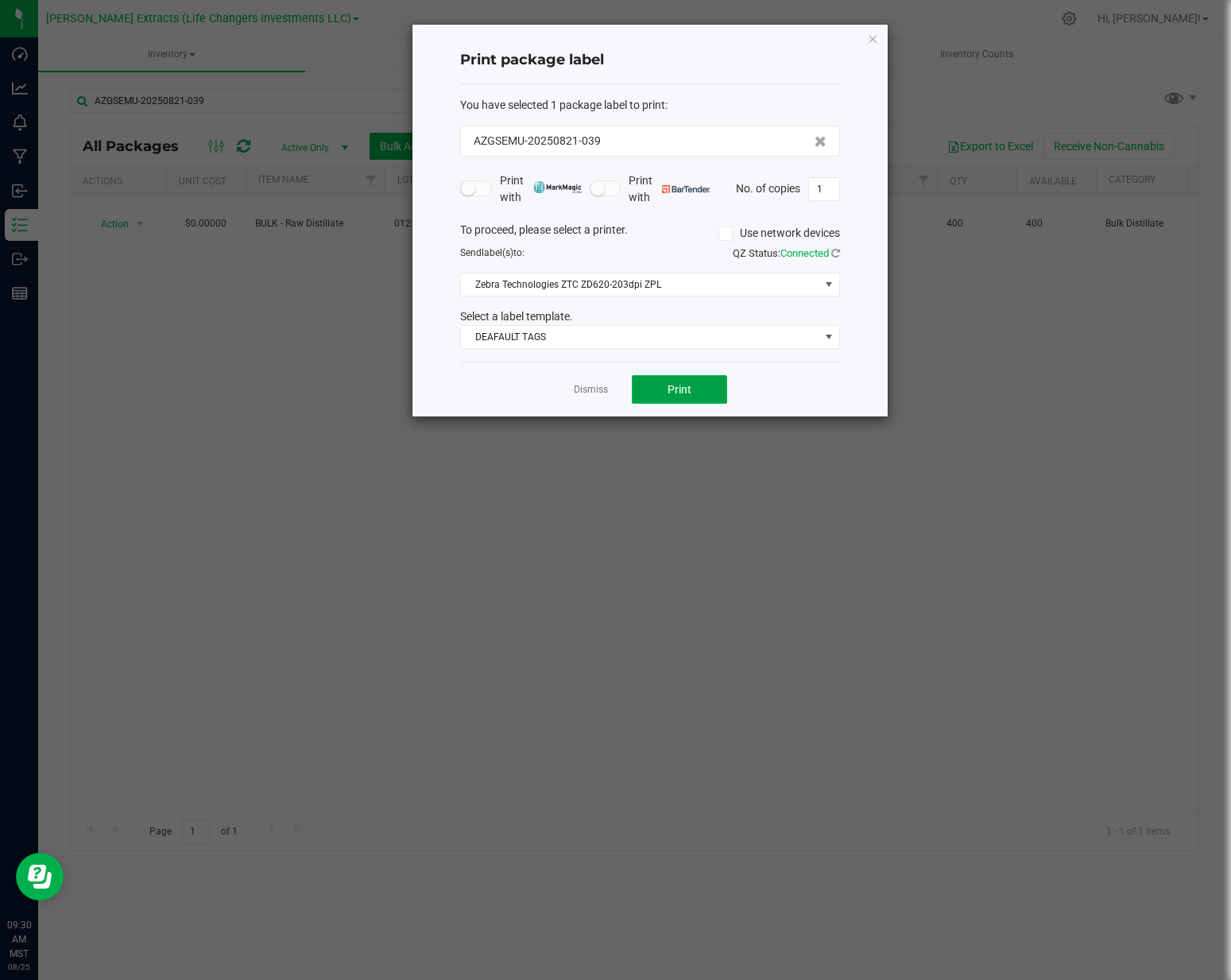
click at [649, 385] on button "Print" at bounding box center [680, 390] width 95 height 29
click at [588, 386] on link "Dismiss" at bounding box center [591, 390] width 34 height 13
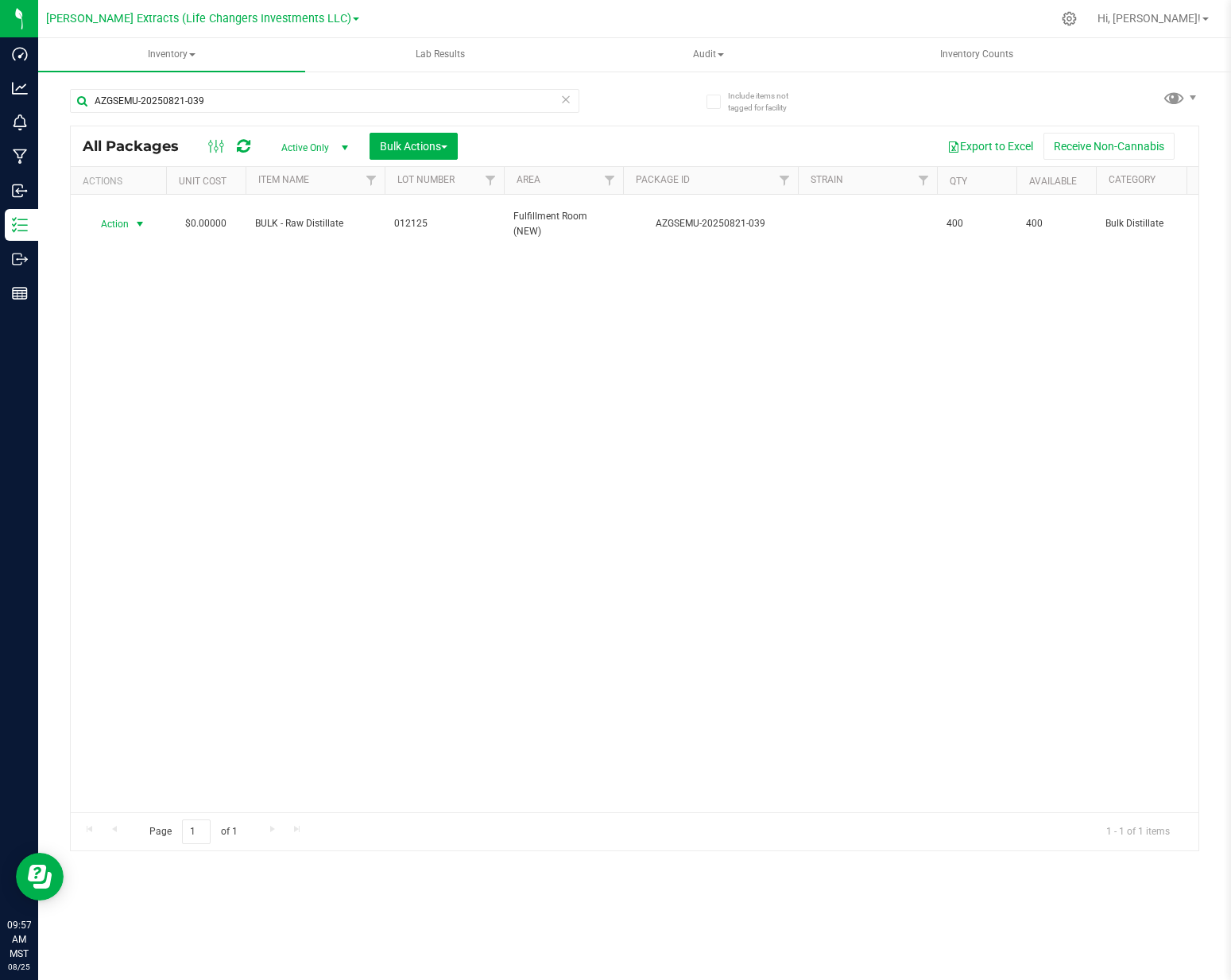
click at [566, 102] on icon at bounding box center [566, 99] width 11 height 19
